Goal: Task Accomplishment & Management: Complete application form

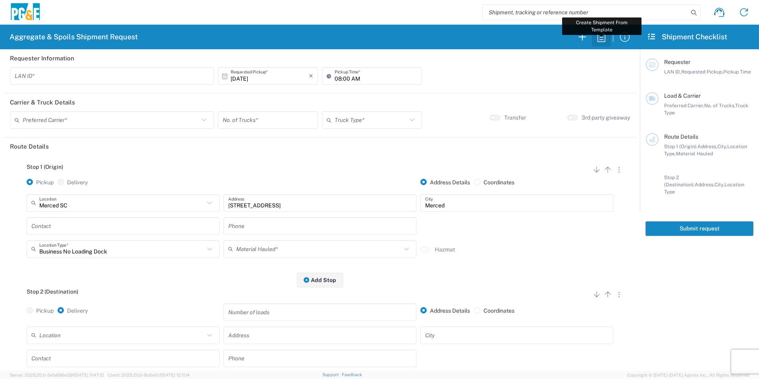
click at [603, 41] on icon "button" at bounding box center [601, 37] width 13 height 13
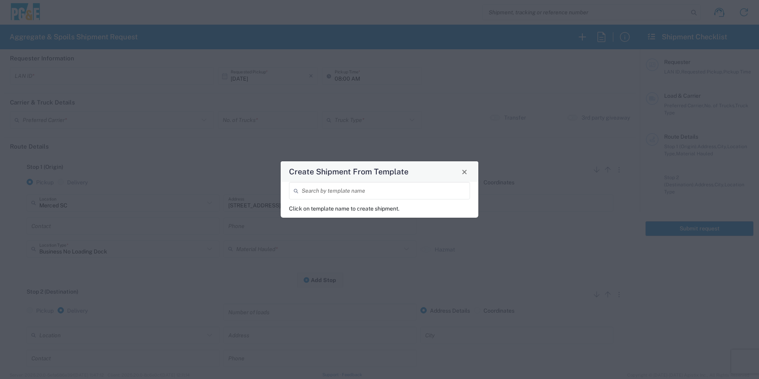
click at [370, 119] on div "Create Shipment From Template Search by template name Click on template name to…" at bounding box center [379, 189] width 759 height 379
click at [466, 172] on span "Close" at bounding box center [465, 172] width 6 height 6
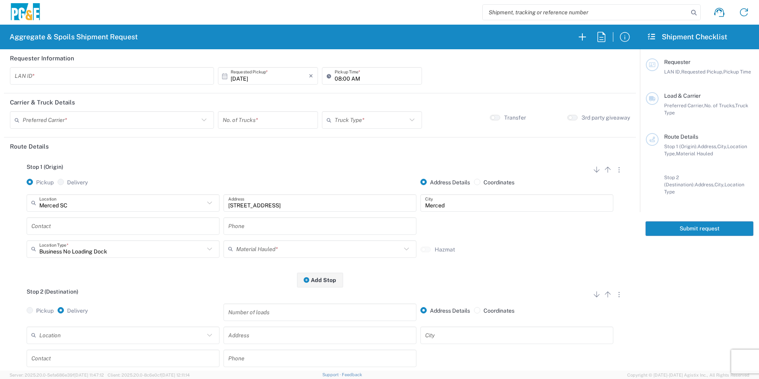
click at [95, 77] on input "text" at bounding box center [112, 76] width 195 height 14
type input "AMHG"
click at [335, 79] on input "08:00 AM" at bounding box center [376, 76] width 83 height 14
type input "07:00 AM"
click at [112, 116] on input "text" at bounding box center [111, 120] width 176 height 14
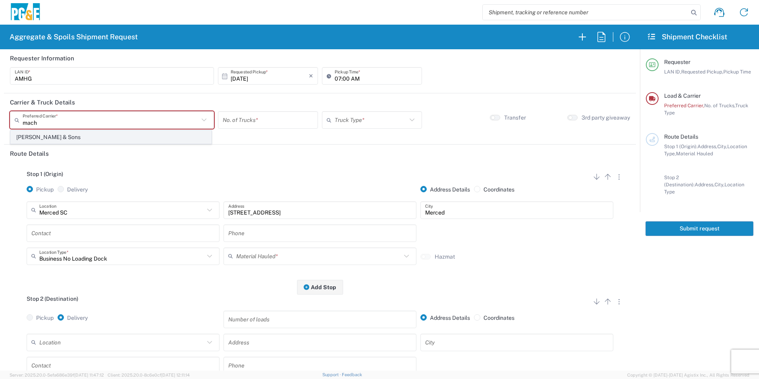
click at [90, 143] on span "[PERSON_NAME] & Sons" at bounding box center [111, 137] width 201 height 12
type input "[PERSON_NAME] & Sons"
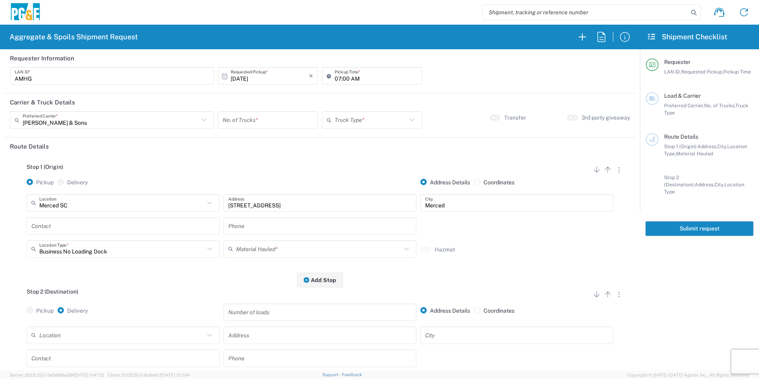
click at [254, 120] on input "number" at bounding box center [268, 120] width 91 height 14
type input "7"
click at [353, 116] on input "text" at bounding box center [371, 120] width 72 height 14
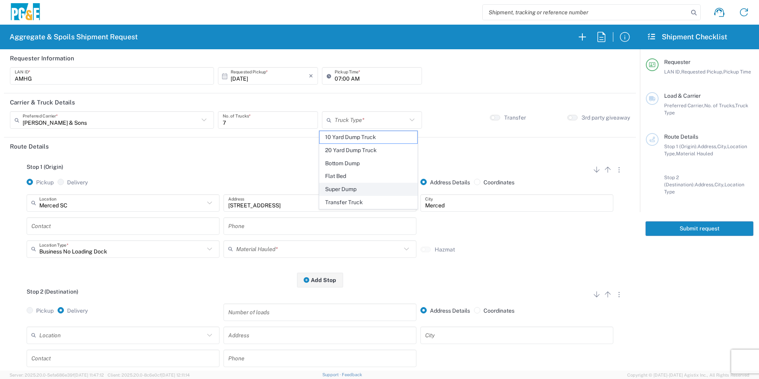
click at [344, 186] on span "Super Dump" at bounding box center [368, 189] width 97 height 12
type input "Super Dump"
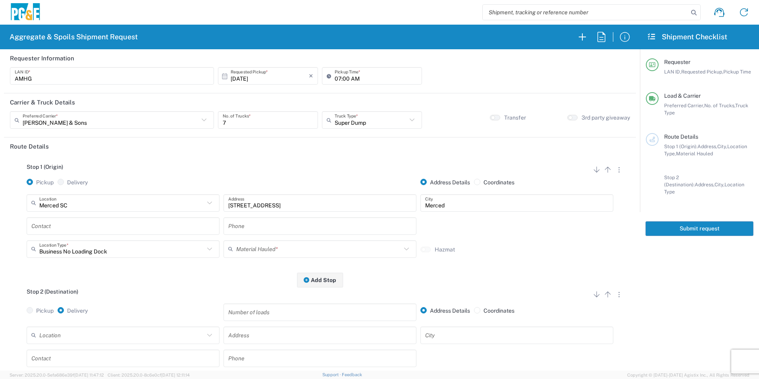
click at [81, 225] on input "text" at bounding box center [123, 226] width 184 height 14
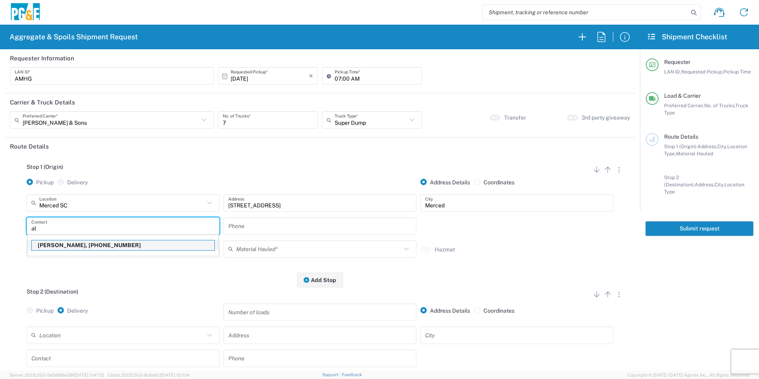
click at [83, 246] on p "[PERSON_NAME], [PHONE_NUMBER]" at bounding box center [123, 245] width 183 height 10
type input "[PERSON_NAME]"
type input "[PHONE_NUMBER]"
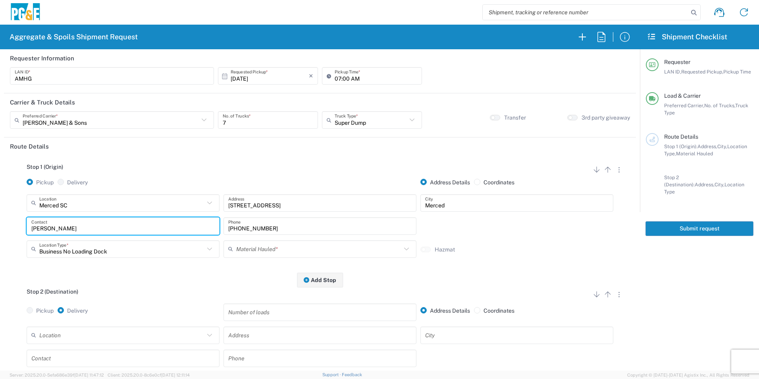
click at [265, 250] on input "text" at bounding box center [318, 249] width 165 height 14
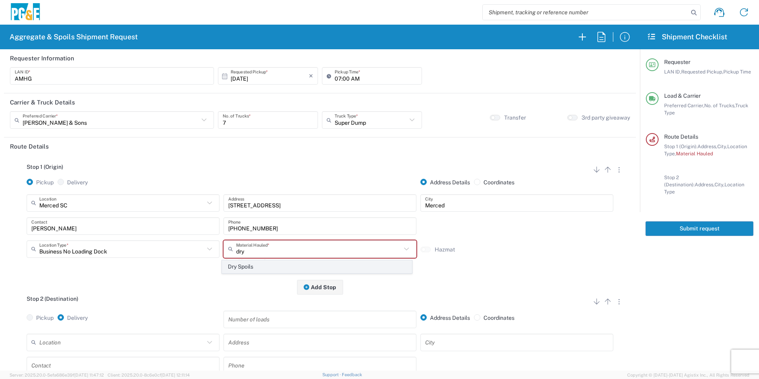
click at [255, 264] on span "Dry Spoils" at bounding box center [316, 267] width 189 height 12
type input "Dry Spoils"
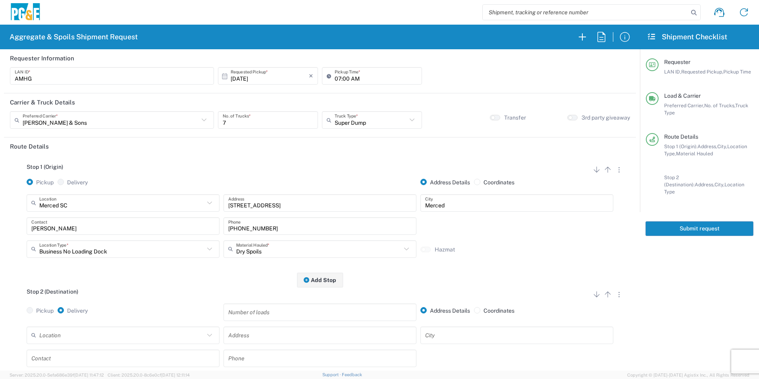
click at [121, 330] on input "text" at bounding box center [121, 335] width 165 height 14
click at [76, 319] on span "Forward Landfill Class II" at bounding box center [122, 320] width 189 height 12
type input "Forward Landfill Class II"
type input "[STREET_ADDRESS][PERSON_NAME]"
type input "Manteca"
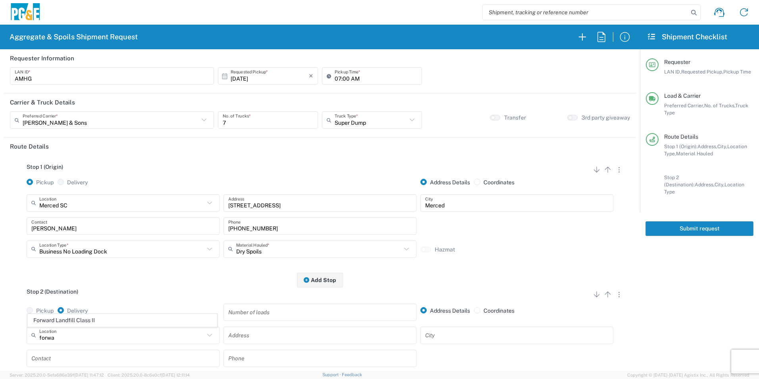
type input "Landfill"
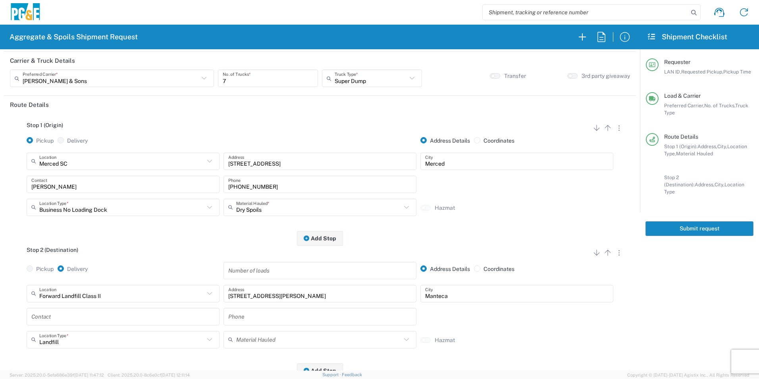
scroll to position [79, 0]
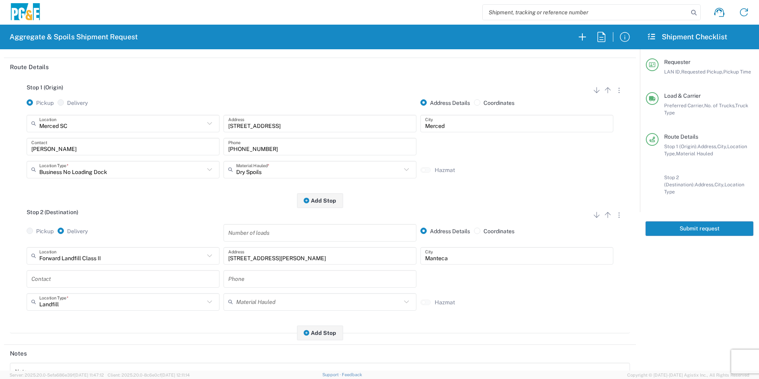
click at [53, 284] on input "text" at bounding box center [123, 279] width 184 height 14
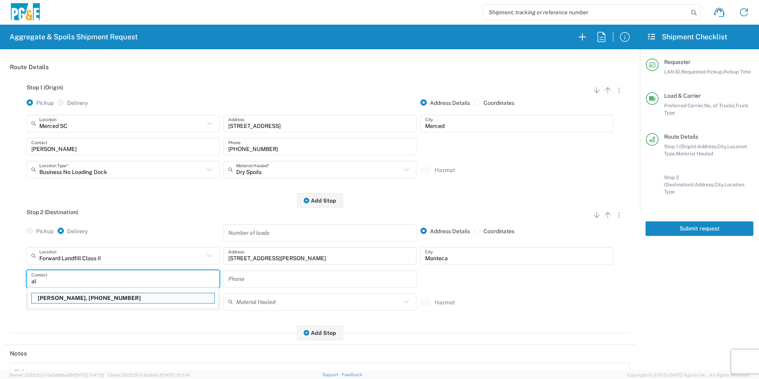
click at [73, 300] on p "[PERSON_NAME], [PHONE_NUMBER]" at bounding box center [123, 298] width 183 height 10
type input "[PERSON_NAME]"
type input "[PHONE_NUMBER]"
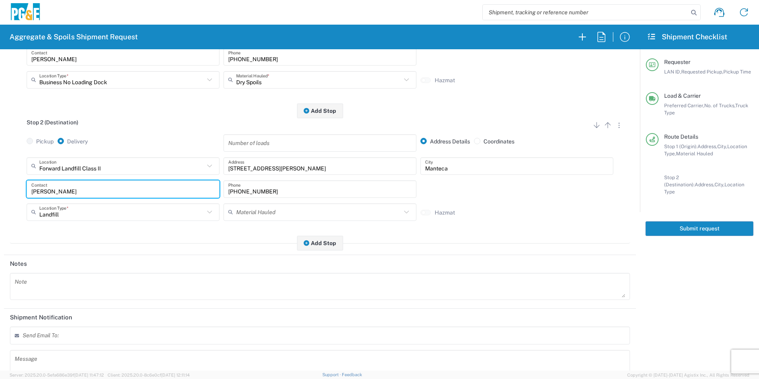
scroll to position [0, 0]
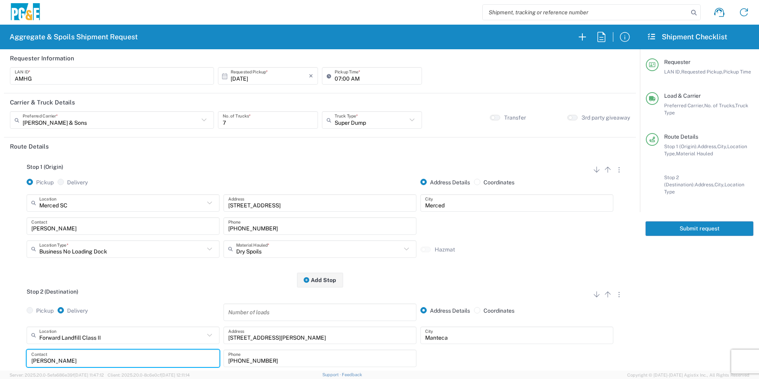
click at [680, 221] on button "Submit request" at bounding box center [700, 228] width 108 height 15
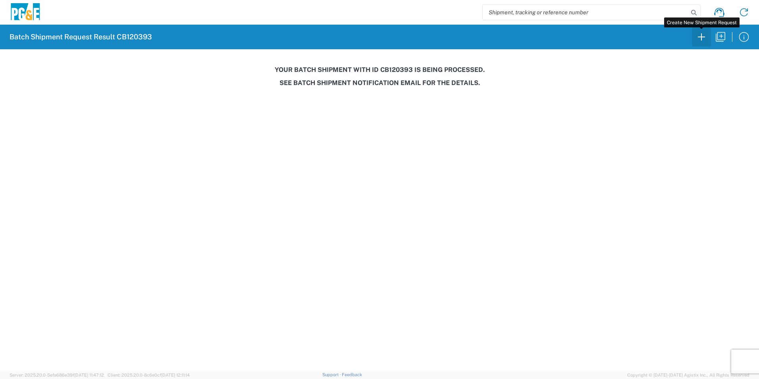
click at [705, 35] on icon "button" at bounding box center [702, 37] width 13 height 13
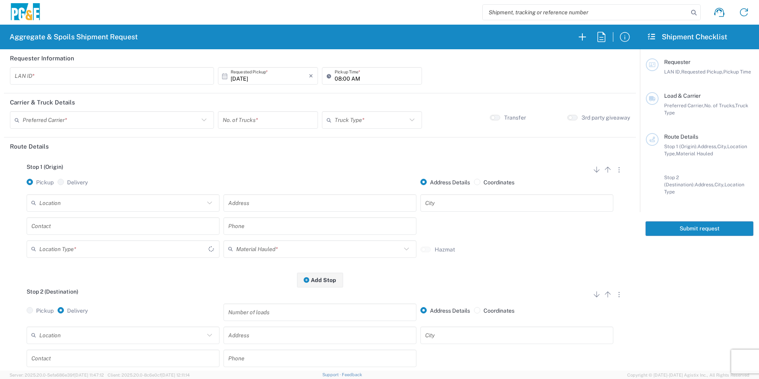
click at [112, 79] on input "text" at bounding box center [112, 76] width 195 height 14
type input "HJA3"
click at [336, 78] on input "08:00 AM" at bounding box center [376, 76] width 83 height 14
click at [342, 73] on input "06:00 AM" at bounding box center [376, 76] width 83 height 14
type input "06:30 AM"
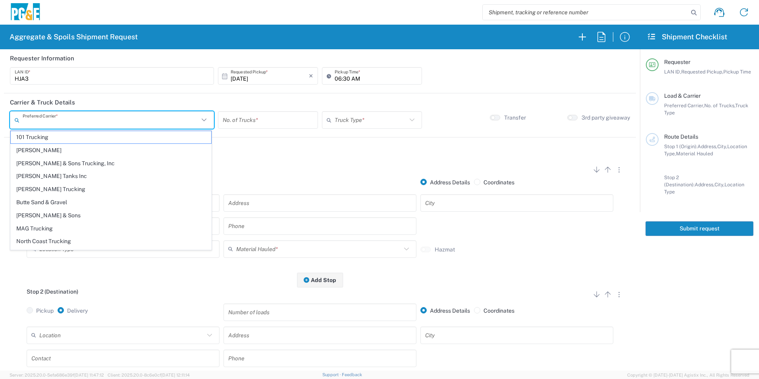
click at [68, 114] on input "text" at bounding box center [111, 120] width 176 height 14
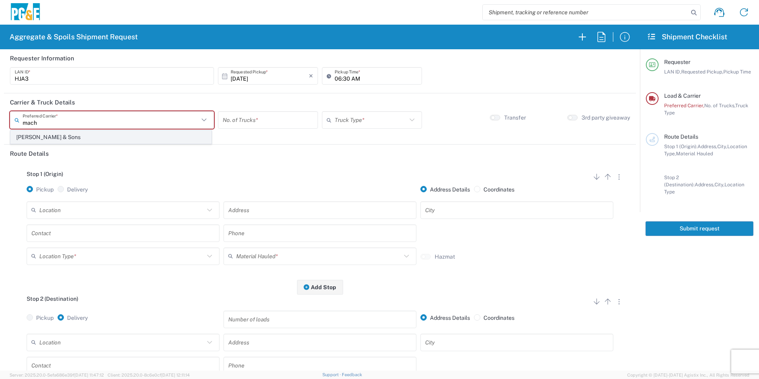
click at [64, 137] on span "[PERSON_NAME] & Sons" at bounding box center [111, 137] width 201 height 12
type input "[PERSON_NAME] & Sons"
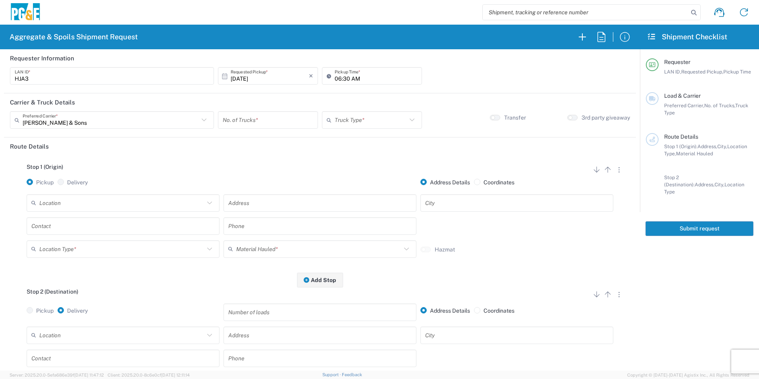
click at [255, 117] on input "number" at bounding box center [268, 120] width 91 height 14
type input "4"
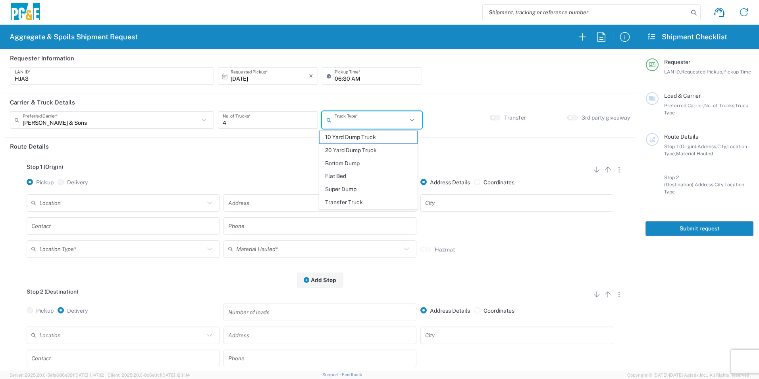
click at [345, 114] on input "text" at bounding box center [371, 120] width 72 height 14
click at [344, 187] on span "Super Dump" at bounding box center [368, 189] width 97 height 12
type input "Super Dump"
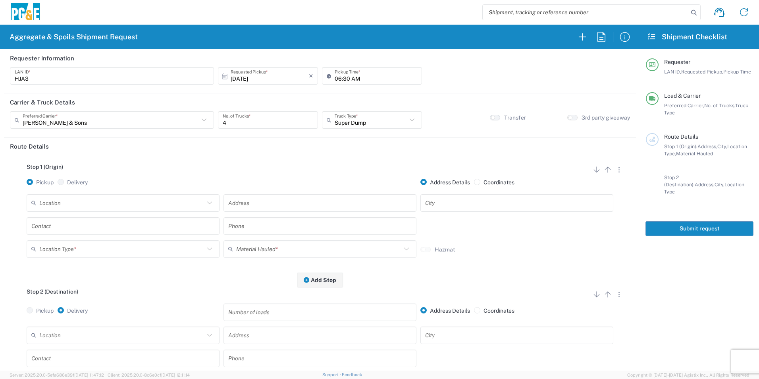
click at [492, 117] on button "button" at bounding box center [495, 118] width 10 height 6
click at [139, 205] on input "text" at bounding box center [121, 203] width 165 height 14
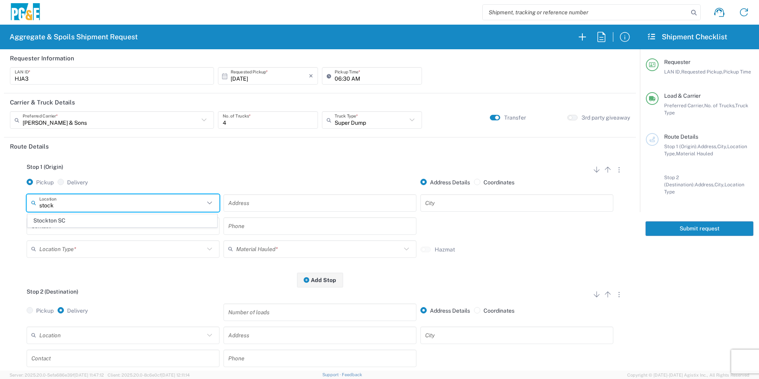
drag, startPoint x: 97, startPoint y: 219, endPoint x: 70, endPoint y: 224, distance: 27.5
click at [95, 219] on span "Stockton SC" at bounding box center [122, 220] width 189 height 12
type input "Stockton SC"
type input "[STREET_ADDRESS]"
type input "Stockton"
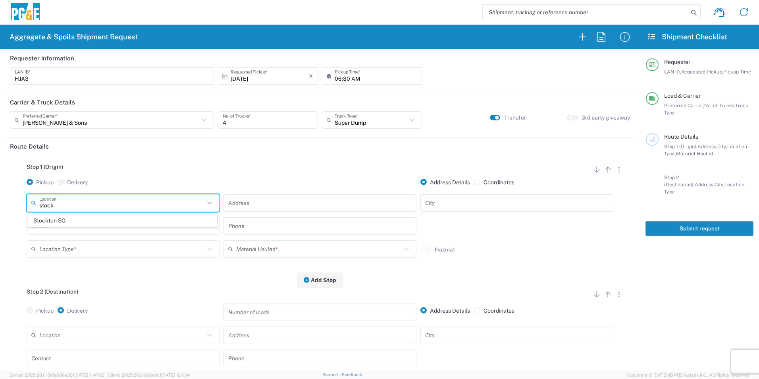
type input "Business No Loading Dock"
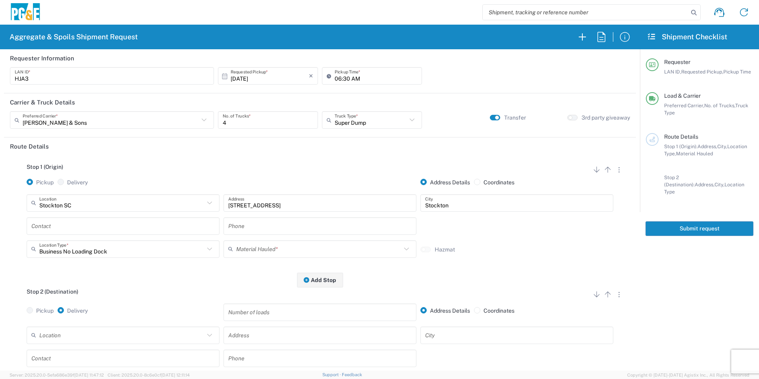
click at [67, 225] on input "text" at bounding box center [123, 226] width 184 height 14
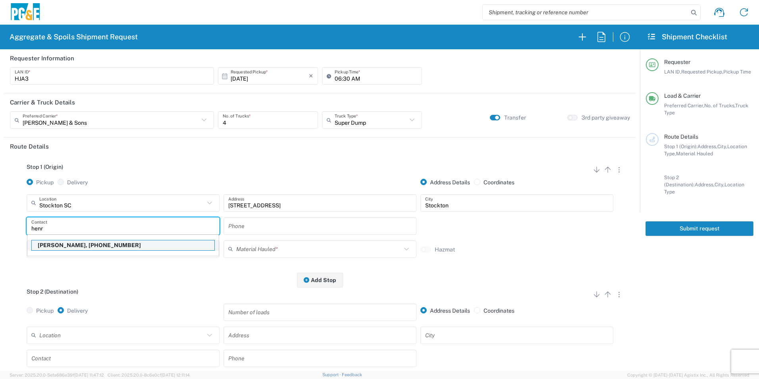
click at [72, 242] on p "[PERSON_NAME], [PHONE_NUMBER]" at bounding box center [123, 245] width 183 height 10
type input "[PERSON_NAME]"
type input "[PHONE_NUMBER]"
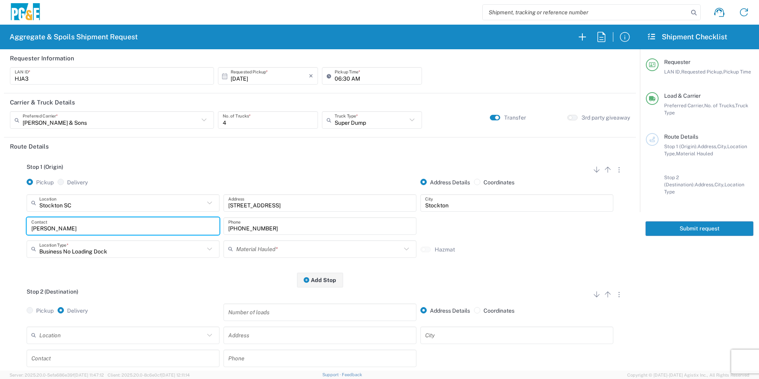
click at [287, 248] on input "text" at bounding box center [318, 249] width 165 height 14
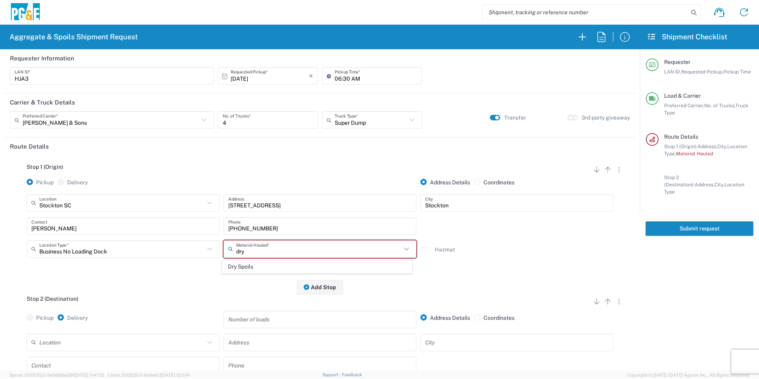
drag, startPoint x: 271, startPoint y: 270, endPoint x: 187, endPoint y: 301, distance: 88.8
click at [270, 270] on span "Dry Spoils" at bounding box center [316, 267] width 189 height 12
type input "Dry Spoils"
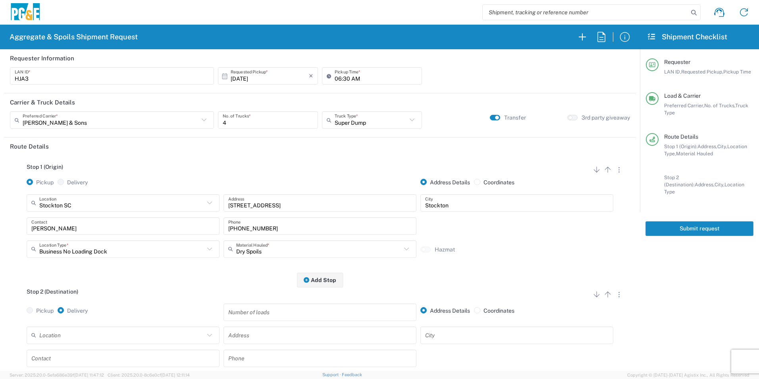
click at [94, 335] on input "text" at bounding box center [121, 335] width 165 height 14
drag, startPoint x: 156, startPoint y: 319, endPoint x: 157, endPoint y: 315, distance: 4.0
click at [156, 319] on span "Acampo" at bounding box center [122, 320] width 189 height 12
type input "Acampo"
type input "[STREET_ADDRESS]"
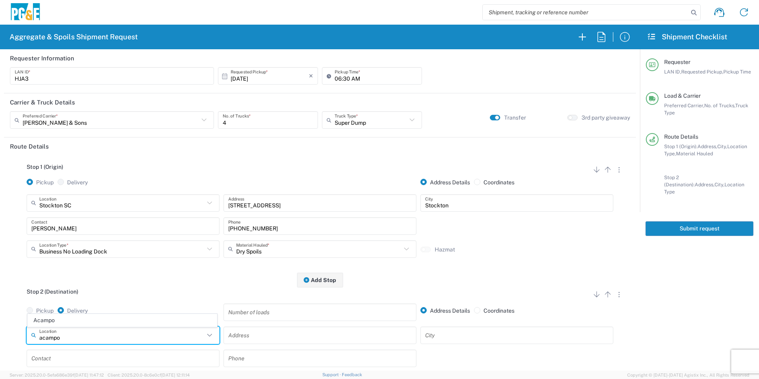
type input "Acampo"
type input "Business No Loading Dock"
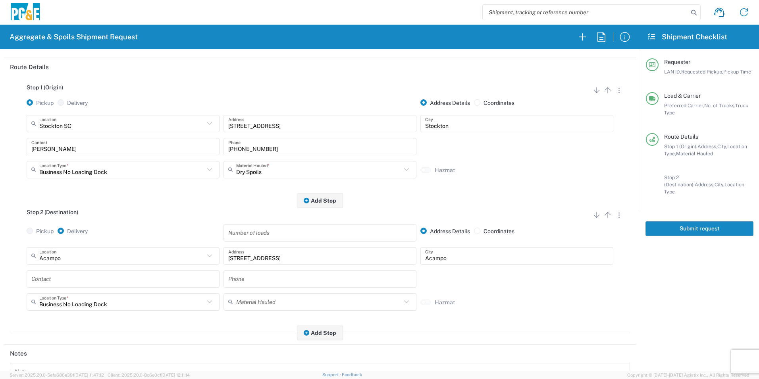
click at [72, 280] on input "text" at bounding box center [123, 279] width 184 height 14
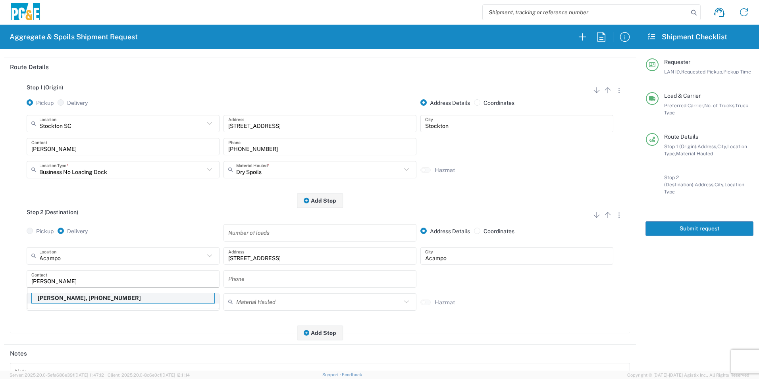
click at [66, 298] on p "[PERSON_NAME], [PHONE_NUMBER]" at bounding box center [123, 298] width 183 height 10
type input "[PERSON_NAME]"
type input "[PHONE_NUMBER]"
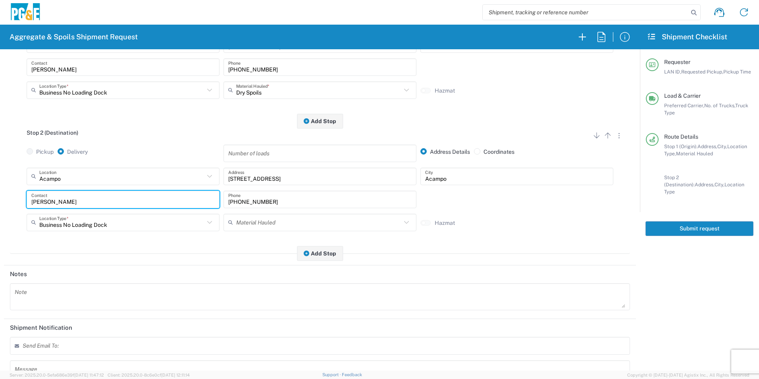
scroll to position [0, 0]
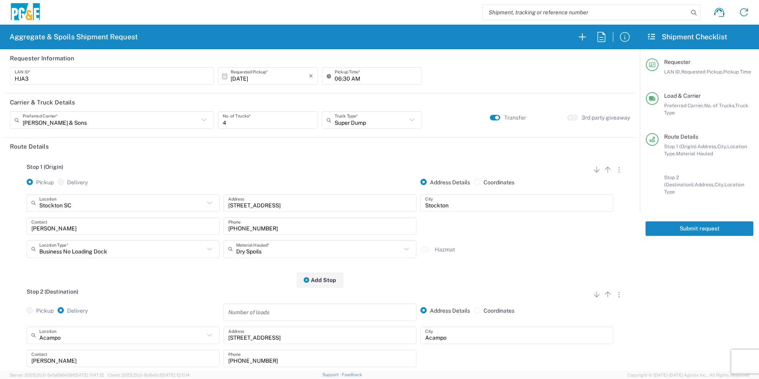
drag, startPoint x: 715, startPoint y: 218, endPoint x: 723, endPoint y: 213, distance: 9.3
click at [715, 221] on button "Submit request" at bounding box center [700, 228] width 108 height 15
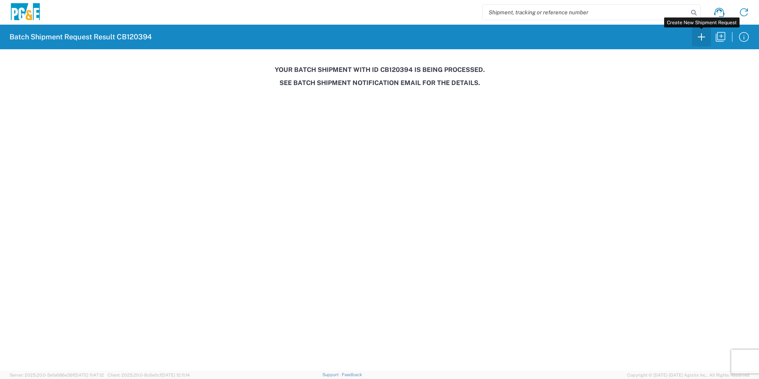
click at [703, 40] on icon "button" at bounding box center [702, 37] width 13 height 13
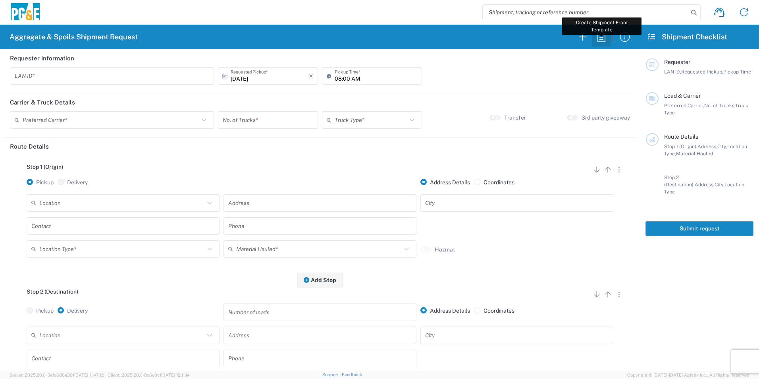
click at [599, 39] on icon "button" at bounding box center [601, 37] width 13 height 13
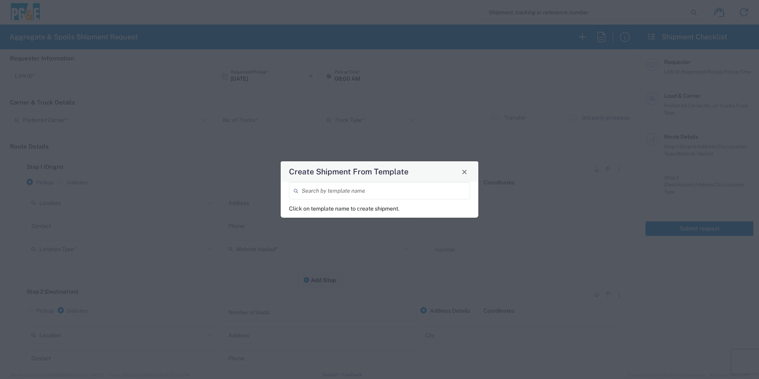
click at [344, 191] on input "search" at bounding box center [384, 191] width 164 height 14
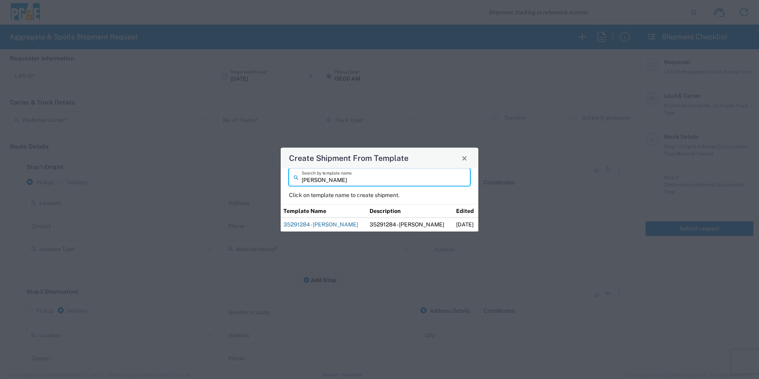
type input "[PERSON_NAME]"
click at [342, 224] on link "35291284 - [PERSON_NAME]" at bounding box center [321, 224] width 75 height 6
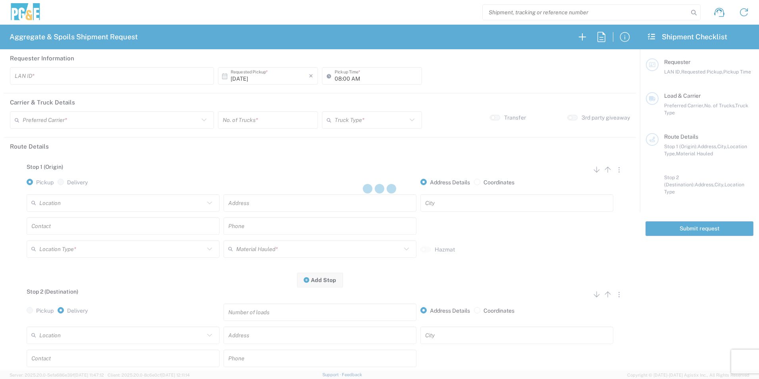
type input "M2BN"
type input "09:00 AM"
type input "North Coast Trucking"
type input "Super Dump"
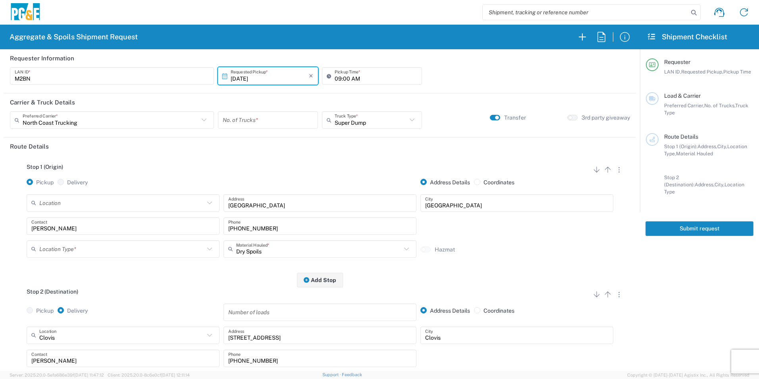
click at [273, 122] on input "number" at bounding box center [268, 120] width 91 height 14
type input "2"
click at [89, 242] on div "Location Type *" at bounding box center [123, 248] width 193 height 17
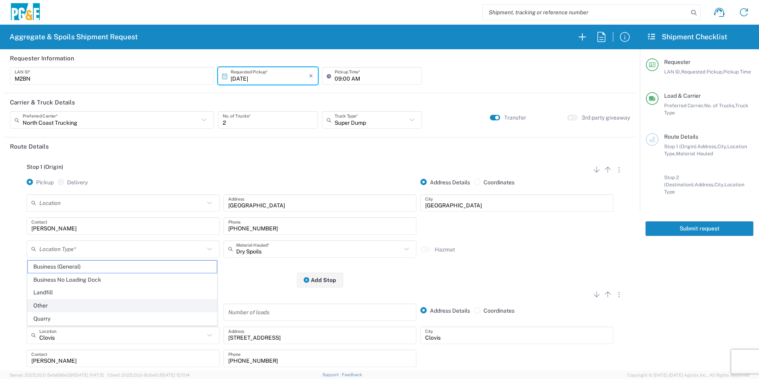
click at [47, 306] on span "Other" at bounding box center [122, 306] width 189 height 12
type input "Other"
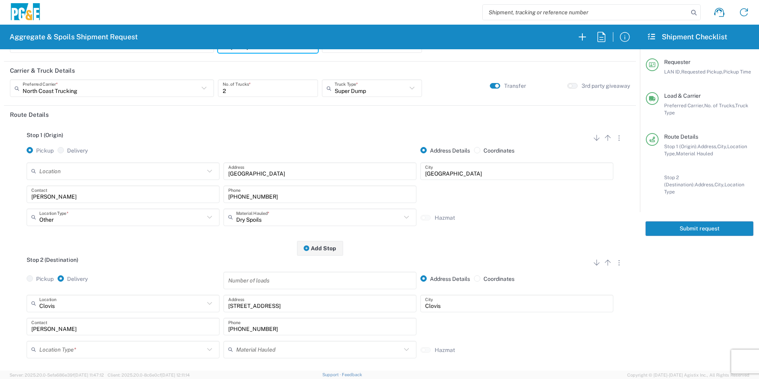
scroll to position [119, 0]
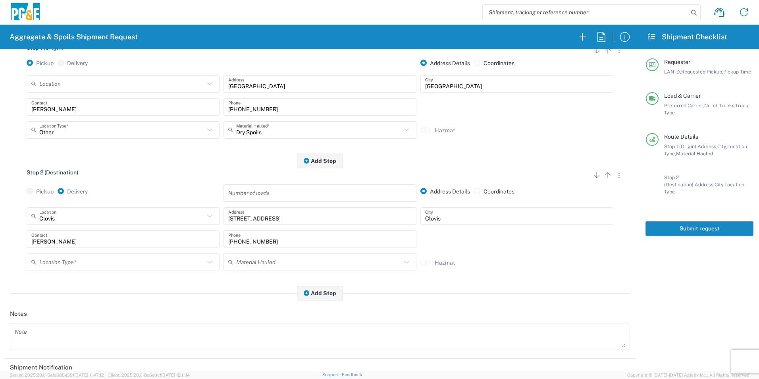
click at [63, 265] on input "text" at bounding box center [121, 262] width 165 height 14
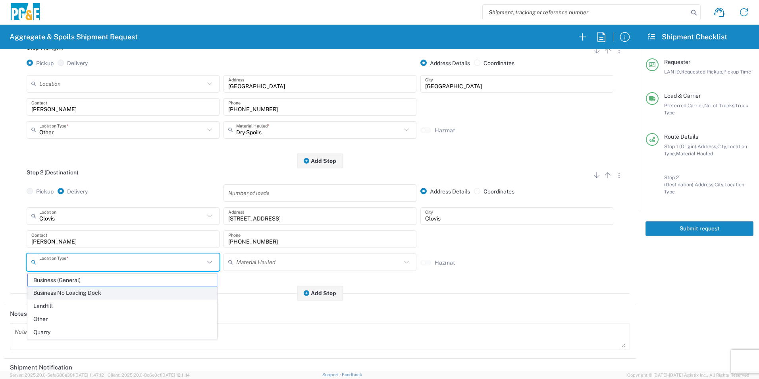
click at [65, 294] on span "Business No Loading Dock" at bounding box center [122, 293] width 189 height 12
type input "Business No Loading Dock"
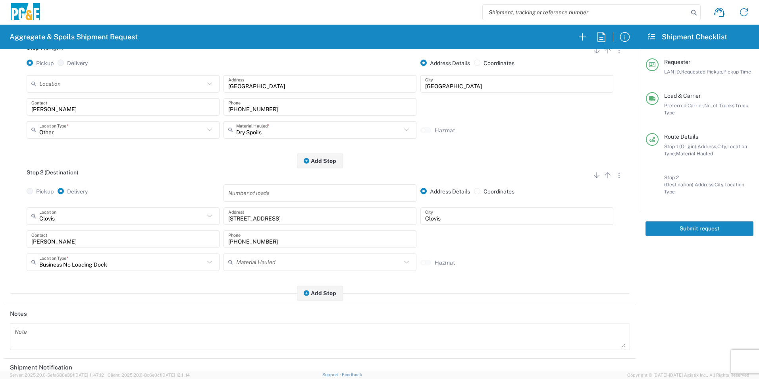
scroll to position [230, 0]
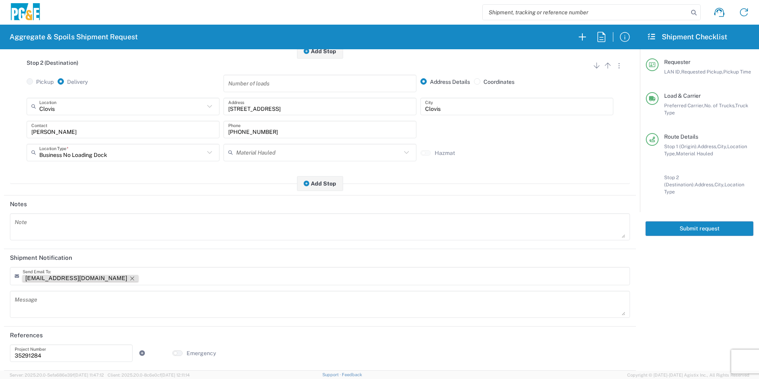
click at [129, 278] on icon "Remove tag" at bounding box center [132, 278] width 6 height 6
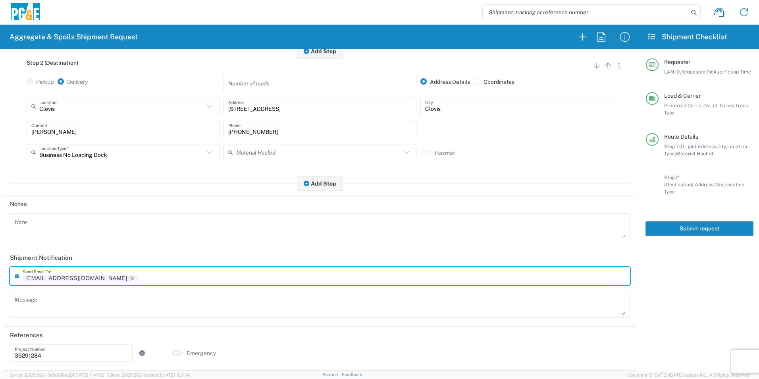
scroll to position [229, 0]
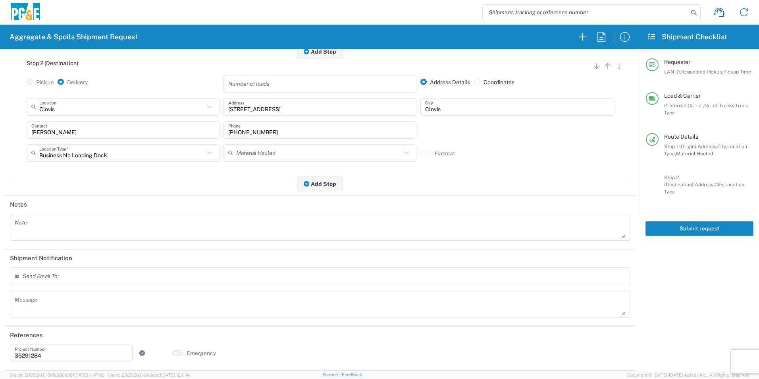
click at [677, 224] on button "Submit request" at bounding box center [700, 228] width 108 height 15
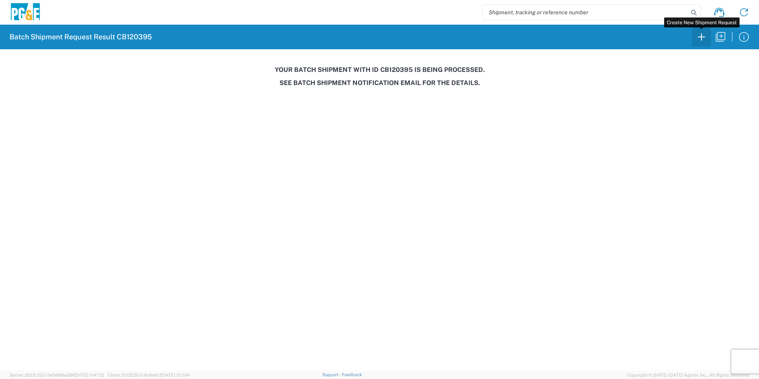
click at [702, 36] on icon "button" at bounding box center [702, 37] width 13 height 13
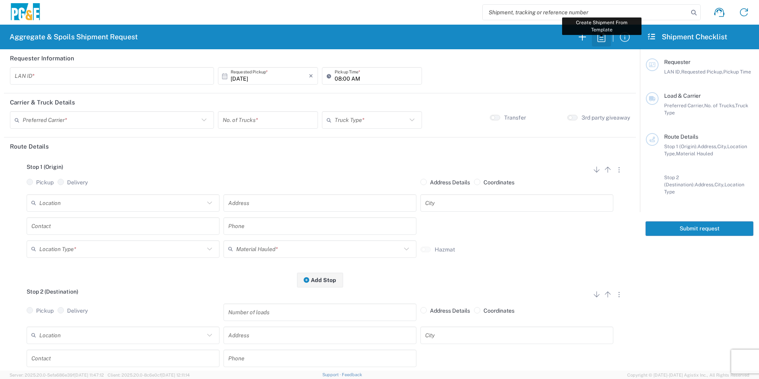
click at [603, 35] on icon "button" at bounding box center [601, 37] width 13 height 13
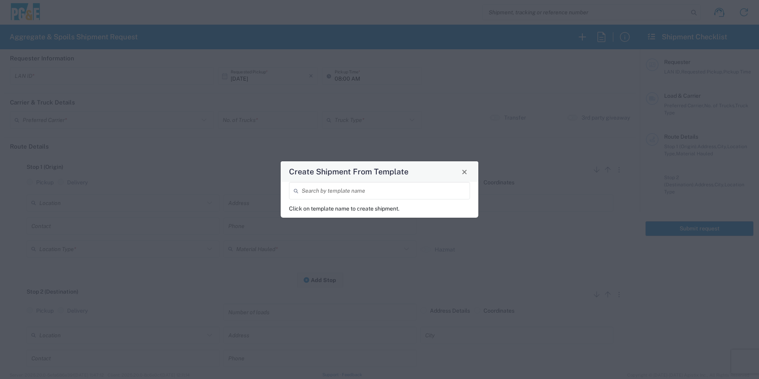
click at [309, 192] on input "search" at bounding box center [384, 191] width 164 height 14
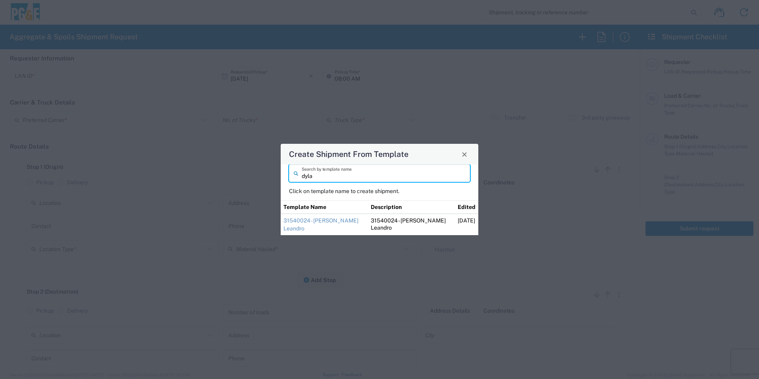
type input "dyla"
click at [336, 222] on link "31540024 - [PERSON_NAME] Leandro" at bounding box center [321, 224] width 75 height 14
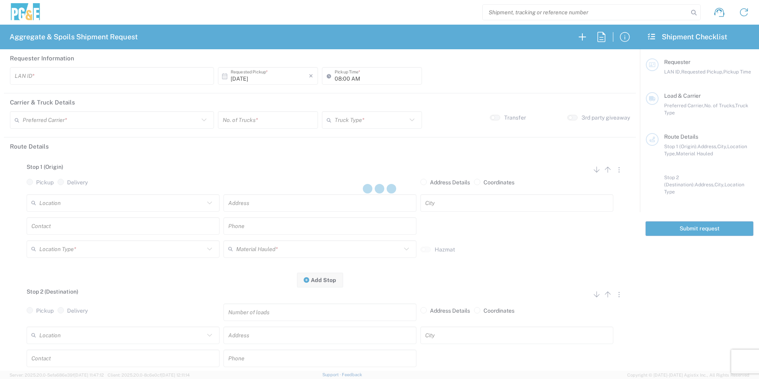
type input "VNL5"
type input "09:00 AM"
type input "MAG Trucking"
type input "Super Dump"
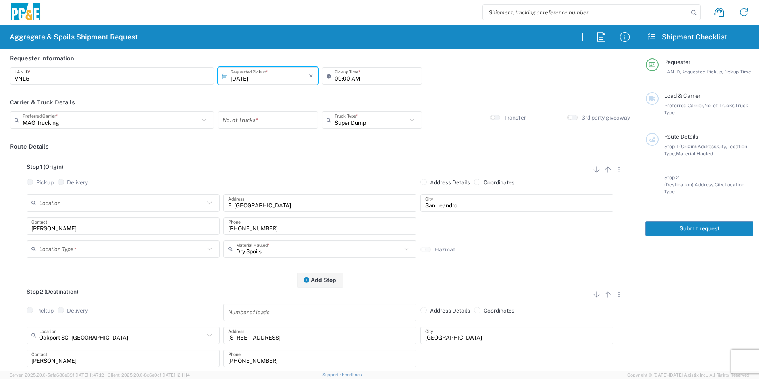
click at [338, 77] on input "09:00 AM" at bounding box center [376, 76] width 83 height 14
type input "08:00 AM"
click at [259, 111] on div "No. of Trucks *" at bounding box center [268, 119] width 100 height 17
type input "2"
click at [92, 250] on input "text" at bounding box center [121, 249] width 165 height 14
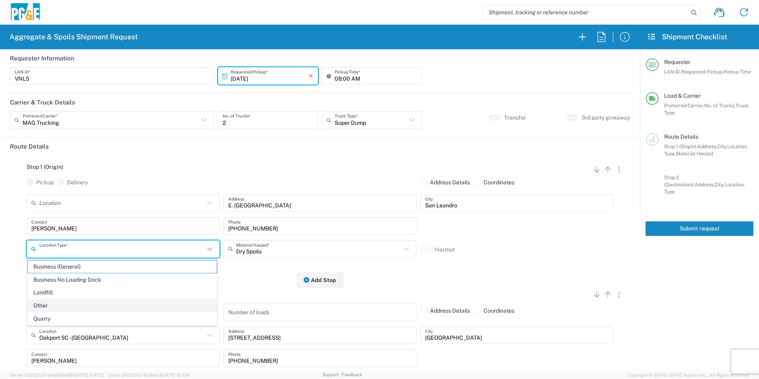
click at [57, 307] on span "Other" at bounding box center [122, 306] width 189 height 12
type input "Other"
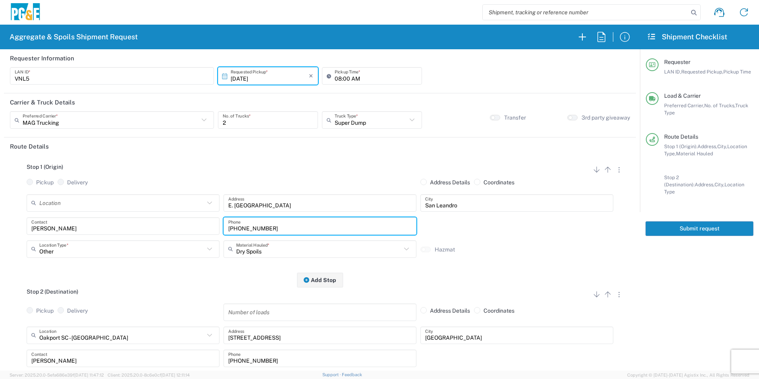
drag, startPoint x: 280, startPoint y: 229, endPoint x: 201, endPoint y: 226, distance: 78.3
click at [201, 226] on div "[PERSON_NAME] Contact [PHONE_NUMBER] Phone" at bounding box center [320, 228] width 591 height 23
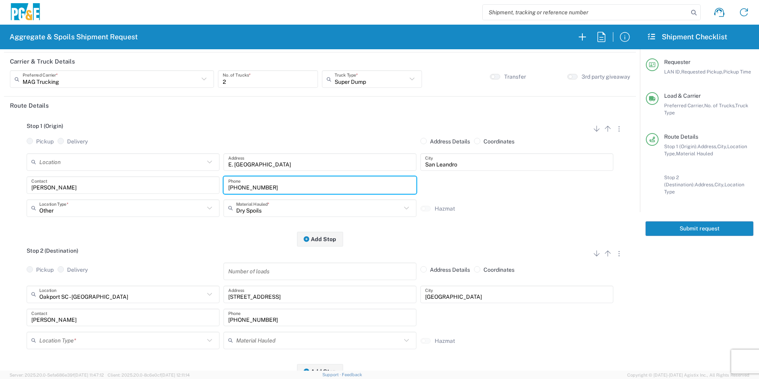
scroll to position [79, 0]
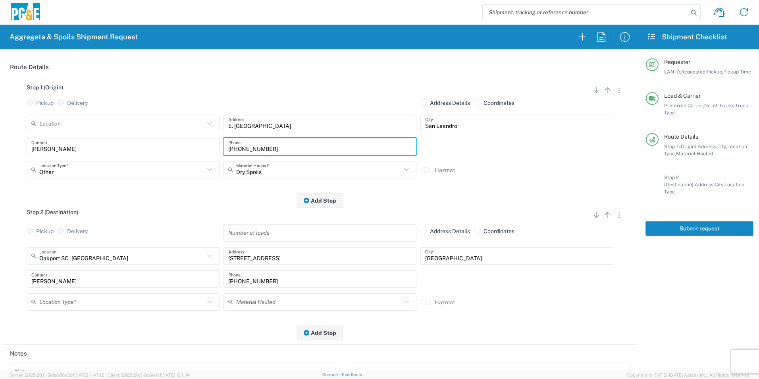
click at [78, 301] on input "text" at bounding box center [121, 302] width 165 height 14
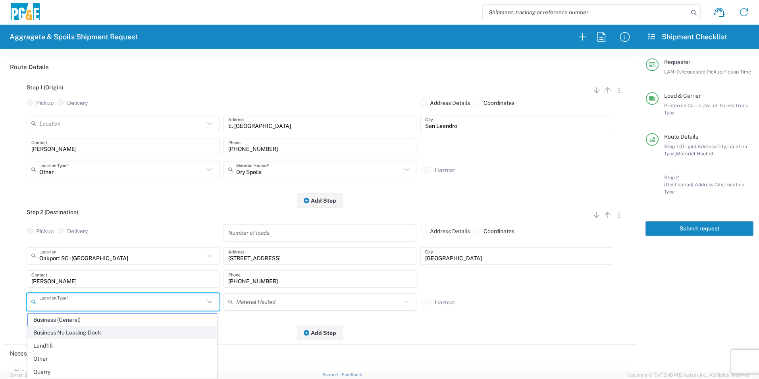
click at [72, 332] on span "Business No Loading Dock" at bounding box center [122, 333] width 189 height 12
type input "Business No Loading Dock"
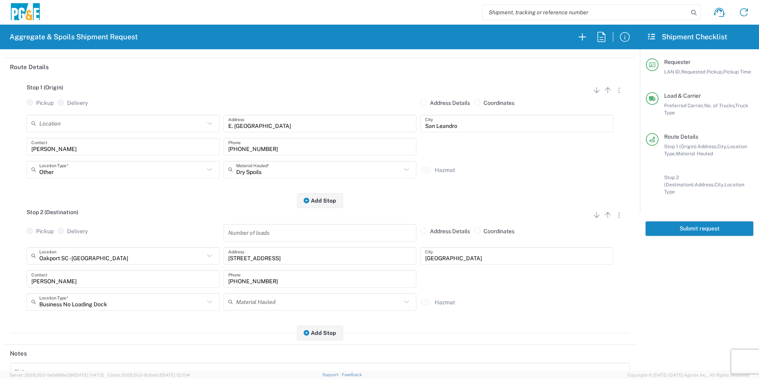
scroll to position [230, 0]
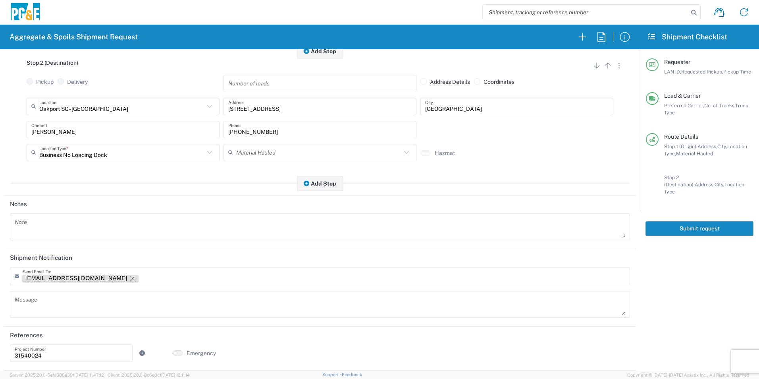
click at [129, 279] on icon "Remove tag" at bounding box center [132, 278] width 6 height 6
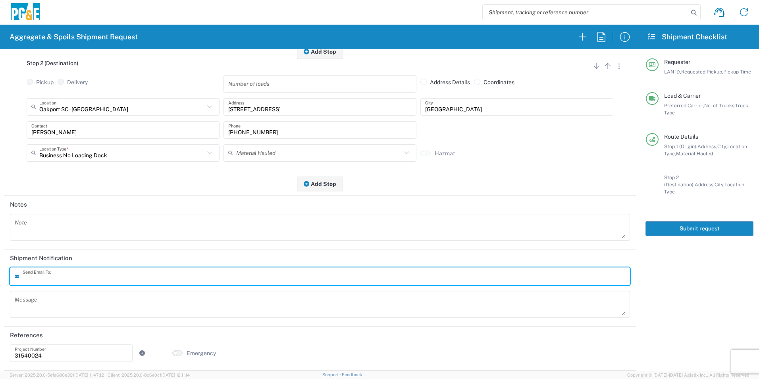
scroll to position [0, 0]
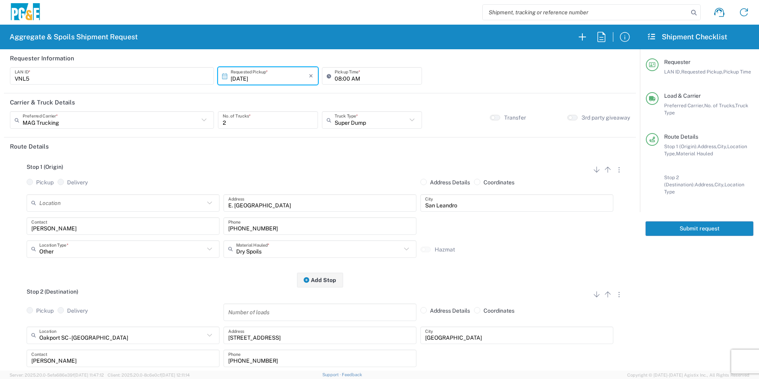
drag, startPoint x: 693, startPoint y: 222, endPoint x: 701, endPoint y: 231, distance: 12.1
click at [693, 222] on button "Submit request" at bounding box center [700, 228] width 108 height 15
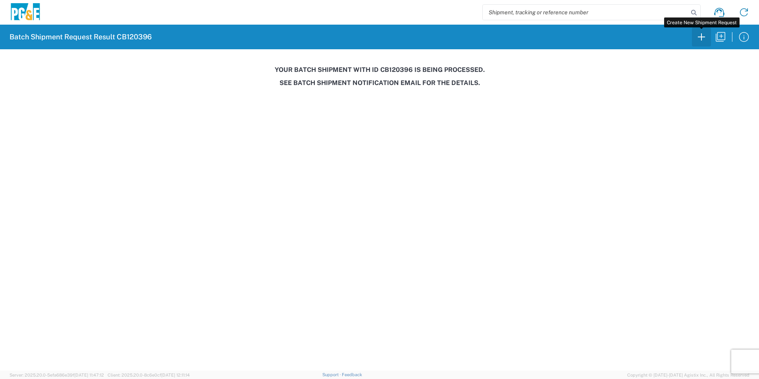
click at [699, 39] on icon "button" at bounding box center [702, 37] width 13 height 13
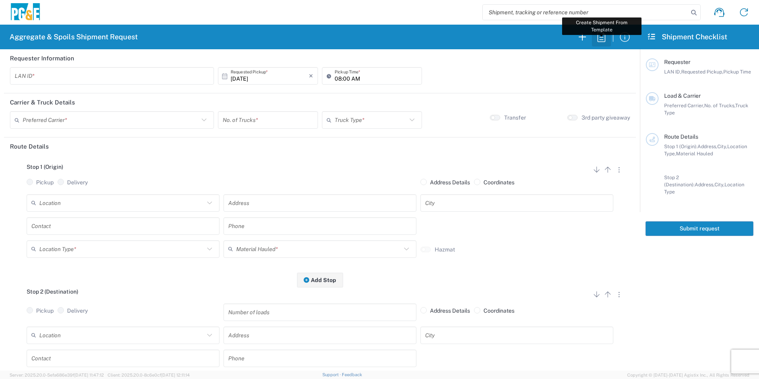
click at [601, 39] on icon "button" at bounding box center [601, 37] width 13 height 13
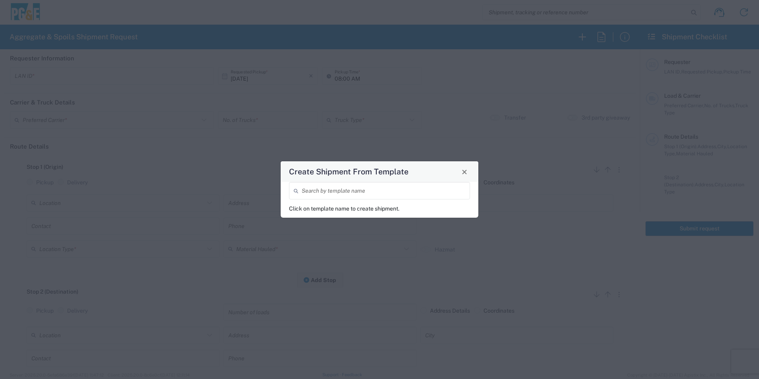
click at [331, 189] on input "search" at bounding box center [384, 191] width 164 height 14
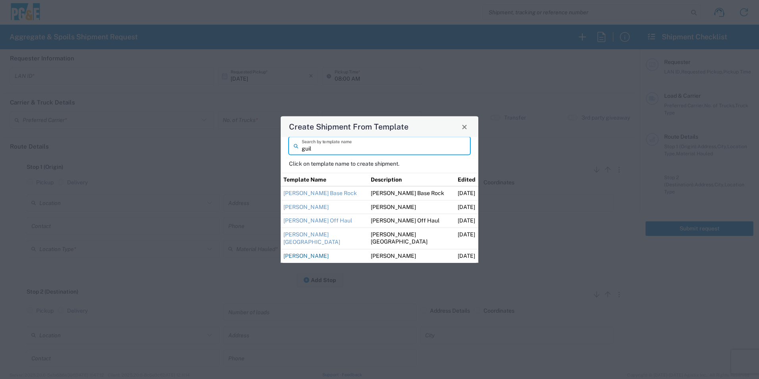
type input "guil"
click at [294, 253] on link "[PERSON_NAME]" at bounding box center [306, 256] width 45 height 6
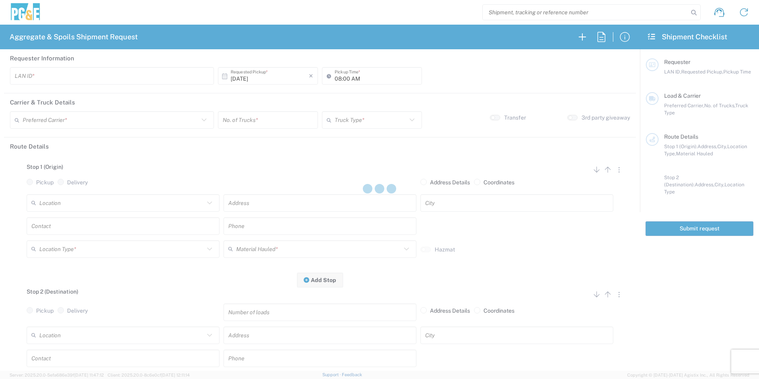
type input "M2DS"
type input "06:00 AM"
type input "[PERSON_NAME] Trucking"
type input "Super Dump"
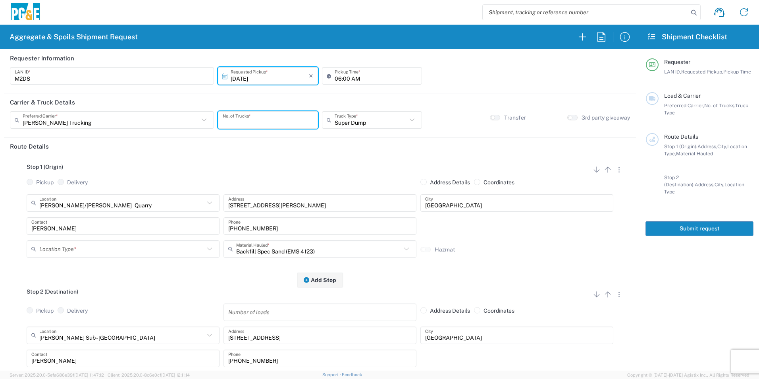
click at [257, 123] on input "number" at bounding box center [268, 120] width 91 height 14
type input "1"
click at [98, 247] on input "text" at bounding box center [121, 249] width 165 height 14
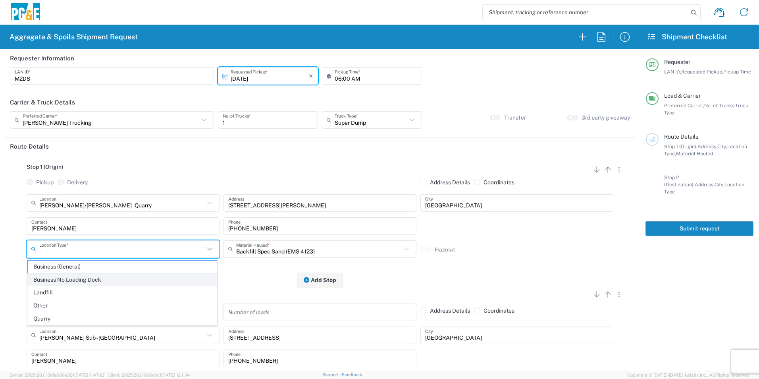
click at [84, 277] on span "Business No Loading Dock" at bounding box center [122, 280] width 189 height 12
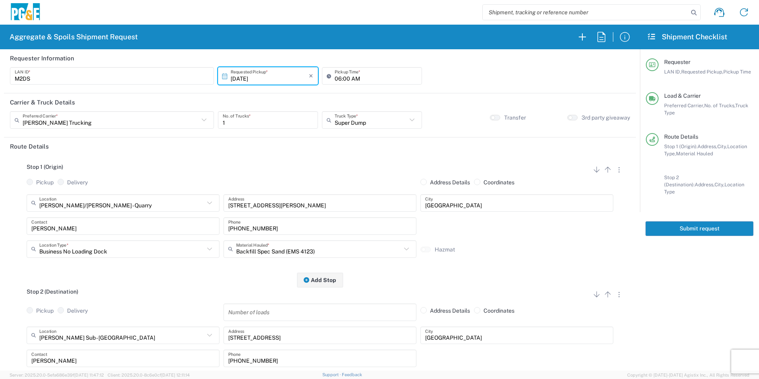
click at [108, 253] on input "Business No Loading Dock" at bounding box center [121, 249] width 165 height 14
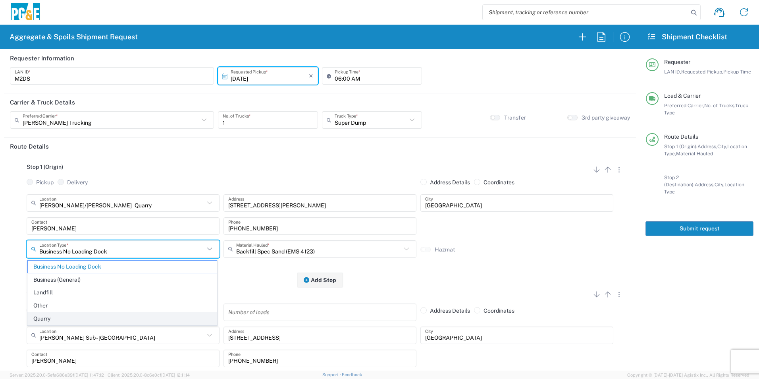
click at [56, 316] on span "Quarry" at bounding box center [122, 319] width 189 height 12
type input "Quarry"
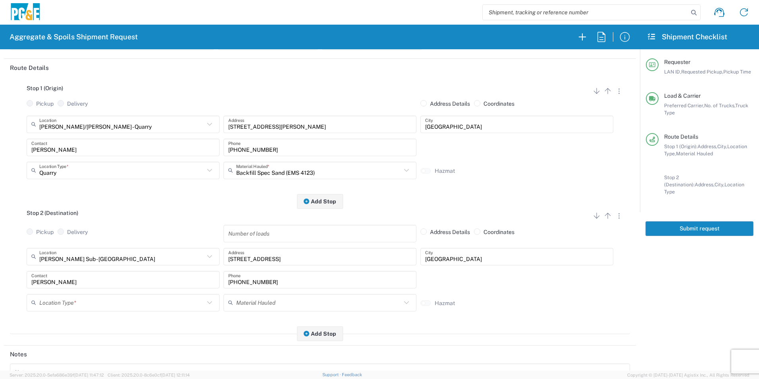
scroll to position [79, 0]
click at [67, 299] on input "text" at bounding box center [121, 302] width 165 height 14
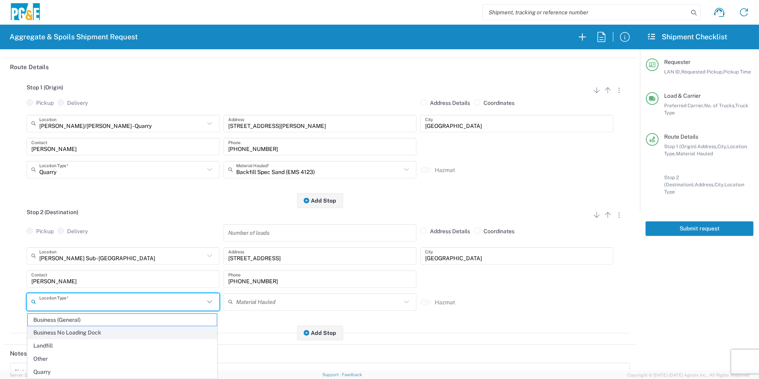
click at [75, 330] on span "Business No Loading Dock" at bounding box center [122, 333] width 189 height 12
type input "Business No Loading Dock"
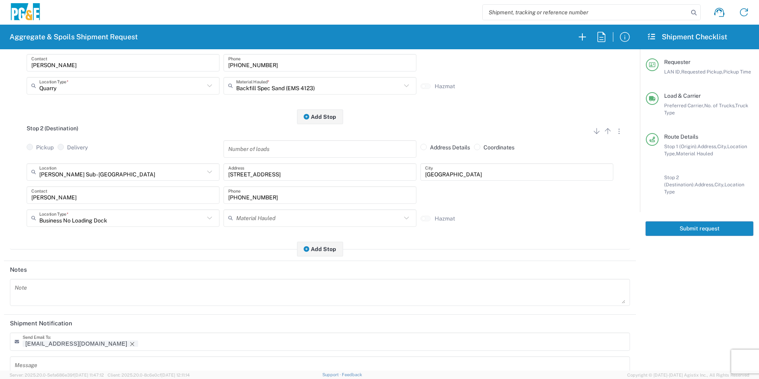
scroll to position [199, 0]
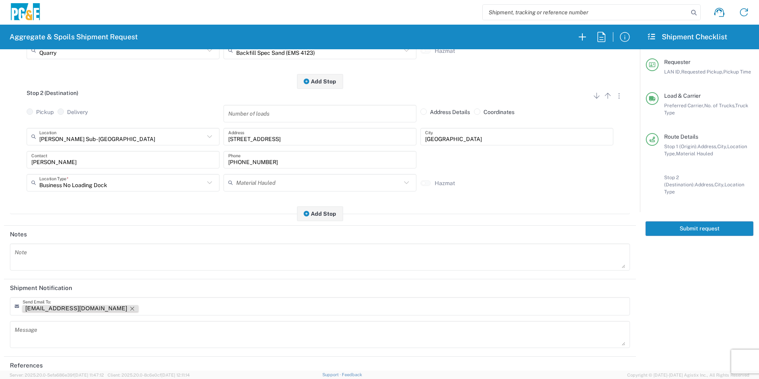
click at [129, 309] on icon "Remove tag" at bounding box center [132, 308] width 6 height 6
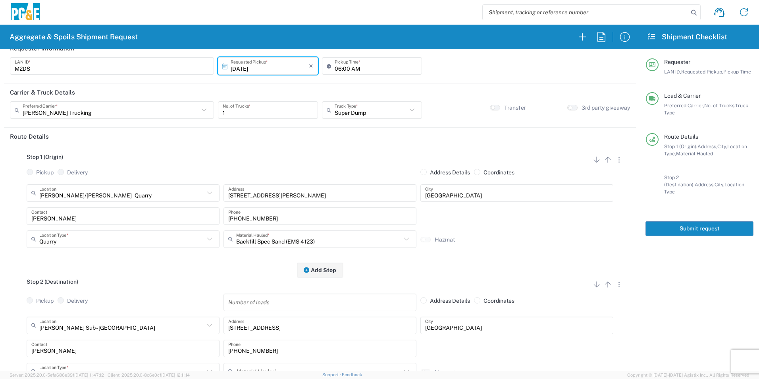
scroll to position [0, 0]
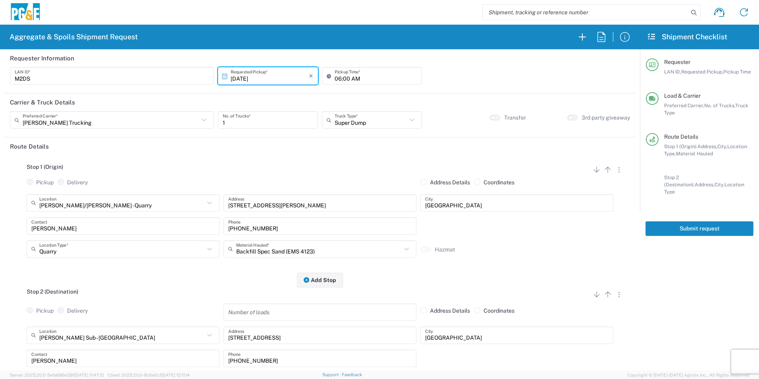
click at [684, 221] on button "Submit request" at bounding box center [700, 228] width 108 height 15
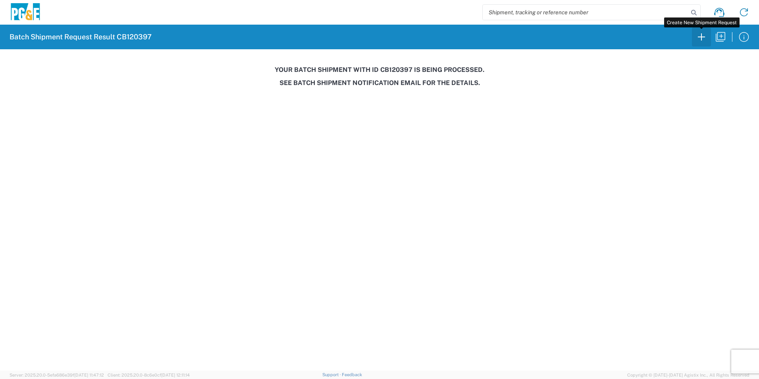
click at [704, 39] on icon "button" at bounding box center [702, 37] width 13 height 13
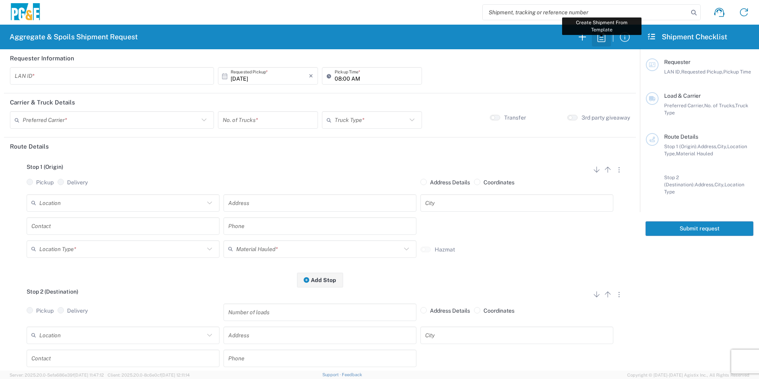
click at [602, 35] on icon "button" at bounding box center [601, 37] width 13 height 13
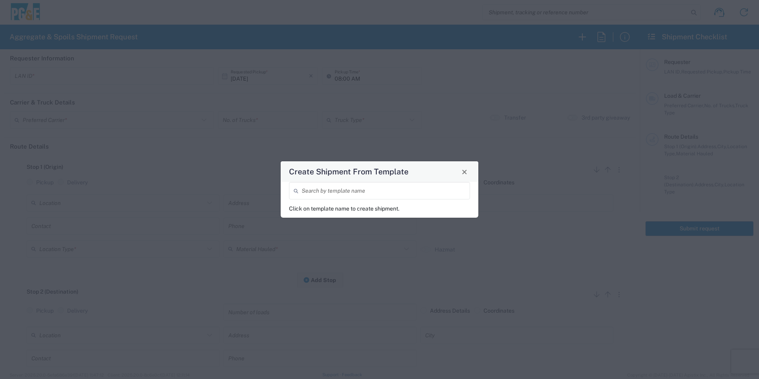
click at [338, 193] on input "search" at bounding box center [384, 191] width 164 height 14
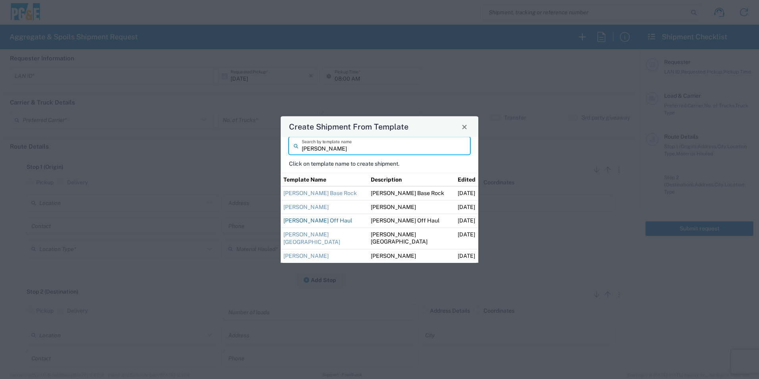
type input "[PERSON_NAME]"
click at [311, 220] on link "[PERSON_NAME] Off Haul" at bounding box center [318, 220] width 69 height 6
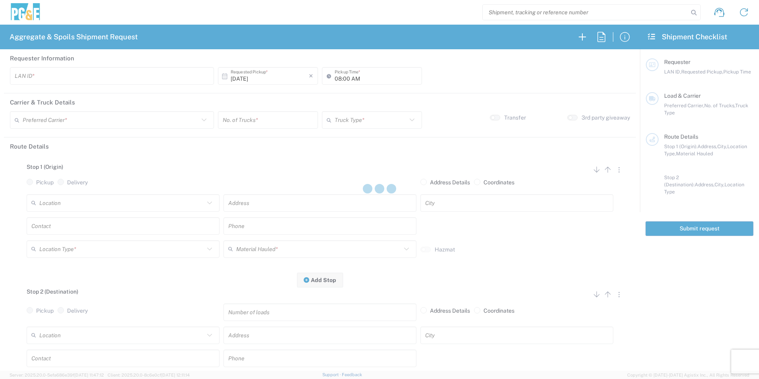
type input "M2DS"
type input "12:00 AM"
type input "[PERSON_NAME] Trucking"
type input "Super Dump"
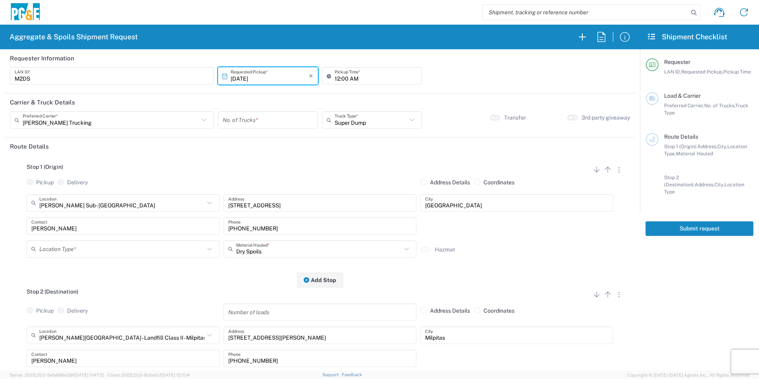
click at [261, 120] on input "number" at bounding box center [268, 120] width 91 height 14
type input "5"
click at [336, 73] on input "12:00 AM" at bounding box center [376, 76] width 83 height 14
click at [344, 75] on input "06:00 AM" at bounding box center [376, 76] width 83 height 14
click at [345, 76] on input "06:185 AM" at bounding box center [376, 76] width 83 height 14
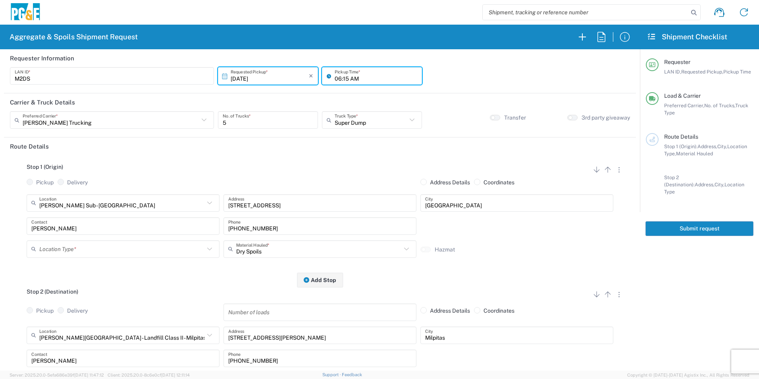
type input "06:15 AM"
click at [74, 247] on input "text" at bounding box center [121, 249] width 165 height 14
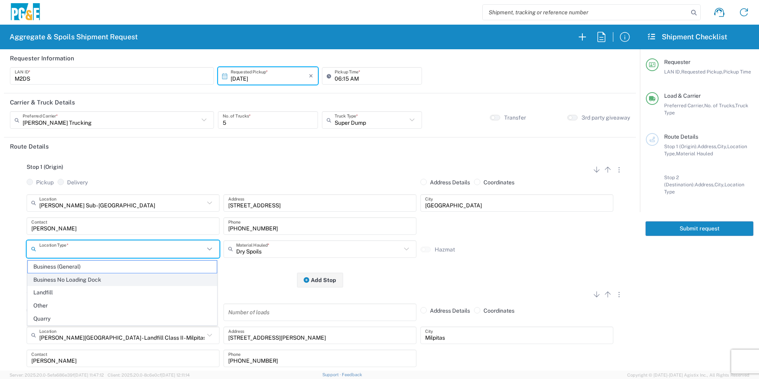
click at [65, 275] on span "Business No Loading Dock" at bounding box center [122, 280] width 189 height 12
type input "Business No Loading Dock"
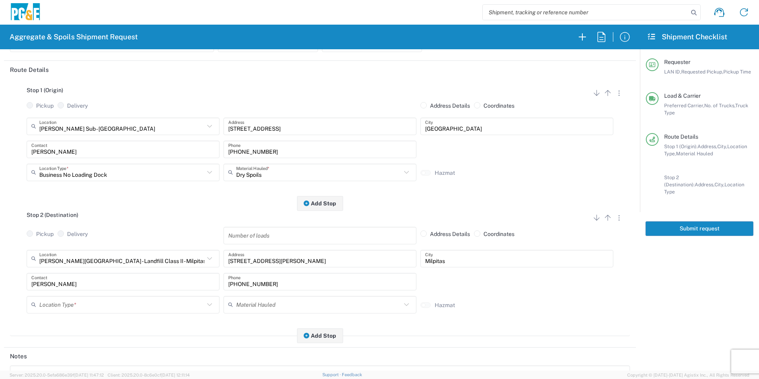
scroll to position [79, 0]
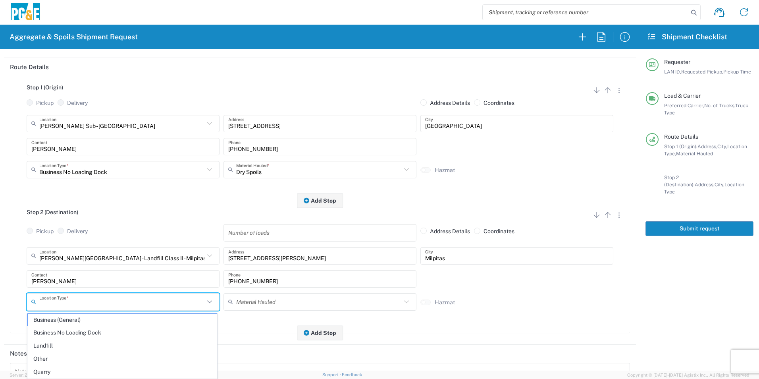
click at [68, 305] on input "text" at bounding box center [121, 302] width 165 height 14
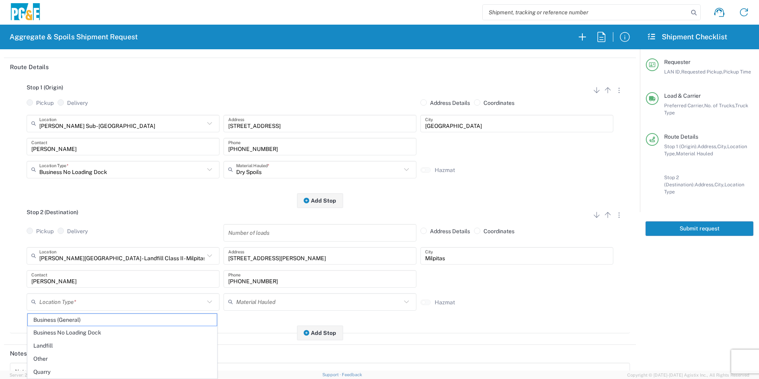
drag, startPoint x: 54, startPoint y: 345, endPoint x: 74, endPoint y: 327, distance: 27.3
click at [54, 345] on span "Landfill" at bounding box center [122, 346] width 189 height 12
type input "Landfill"
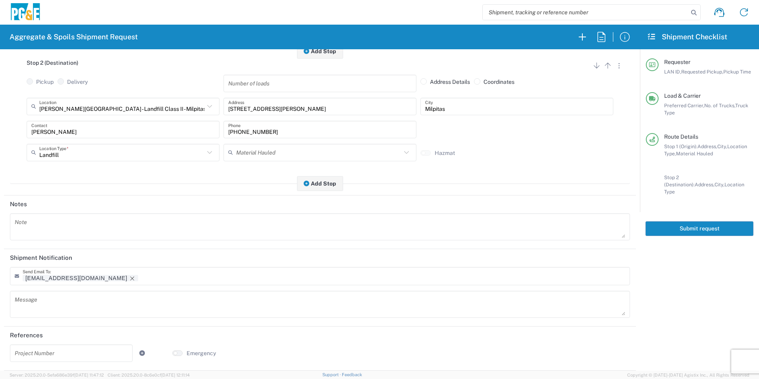
scroll to position [230, 0]
click at [129, 278] on icon "Remove tag" at bounding box center [132, 278] width 6 height 6
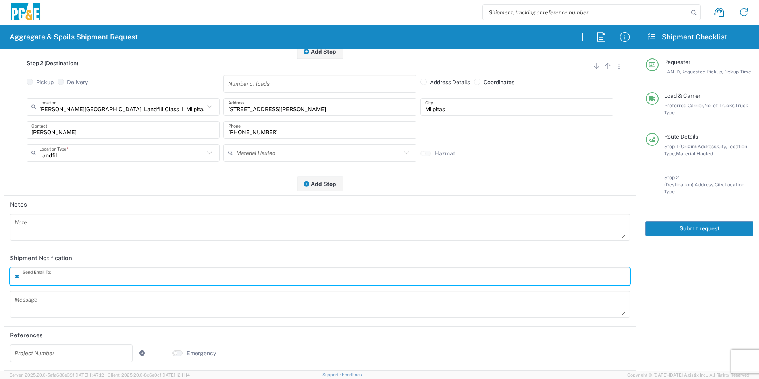
scroll to position [229, 0]
click at [683, 221] on button "Submit request" at bounding box center [700, 228] width 108 height 15
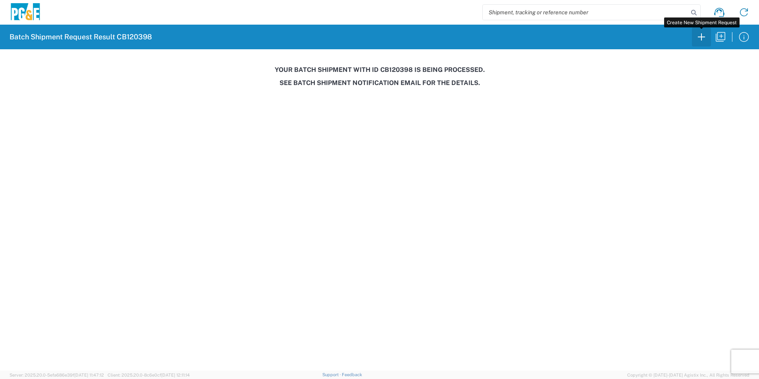
click at [705, 39] on icon "button" at bounding box center [702, 37] width 13 height 13
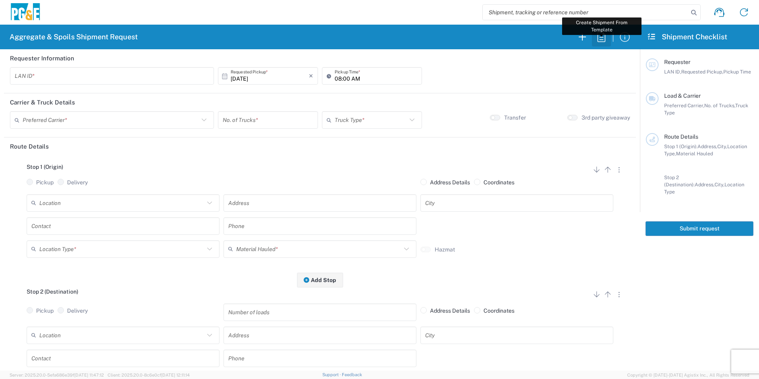
click at [605, 37] on icon "button" at bounding box center [601, 37] width 13 height 13
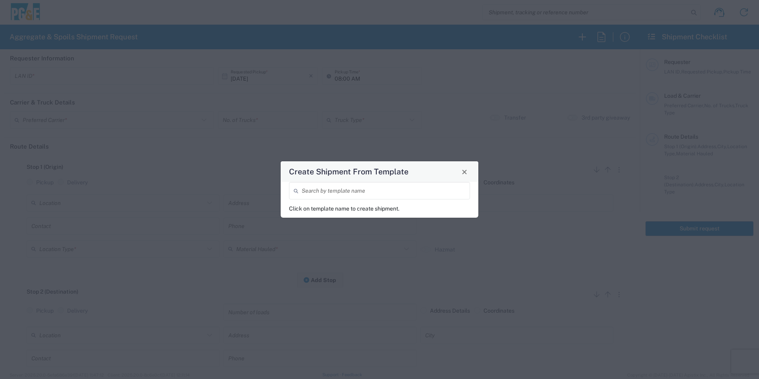
click at [385, 190] on input "search" at bounding box center [384, 191] width 164 height 14
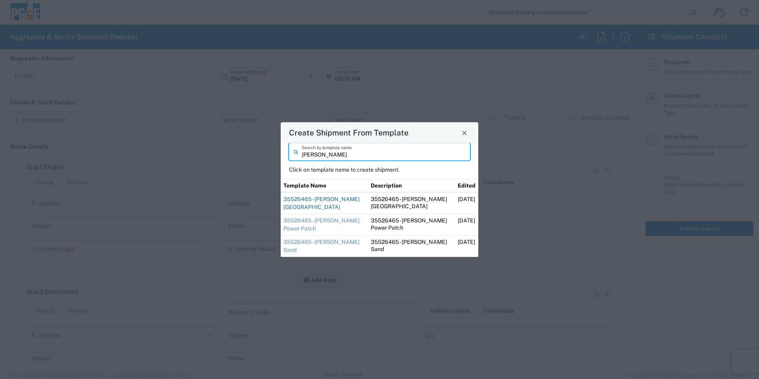
type input "[PERSON_NAME]"
click at [310, 199] on link "35526465 - [PERSON_NAME] [GEOGRAPHIC_DATA]" at bounding box center [322, 203] width 76 height 14
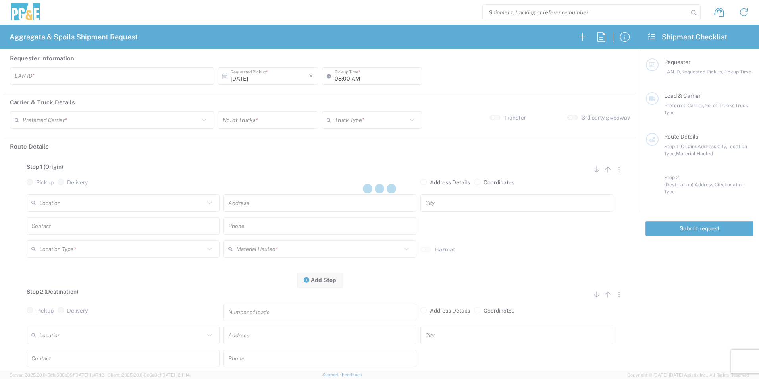
type input "STW8"
type input "06:30 AM"
type input "[PERSON_NAME] & Sons Trucking, Inc"
type input "Super Dump"
type textarea "Please deliver 3 Loads of [GEOGRAPHIC_DATA]"
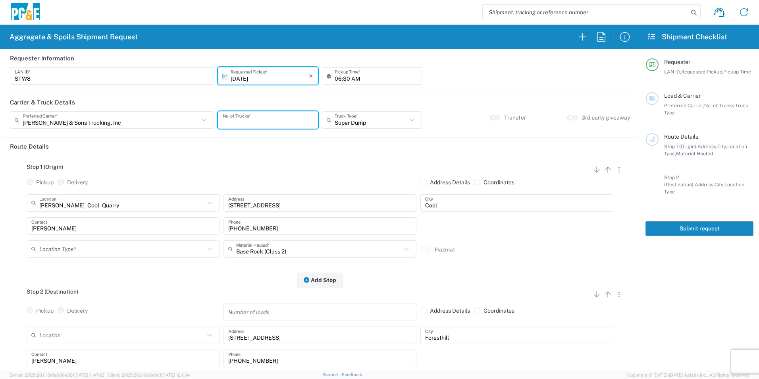
click at [277, 118] on input "number" at bounding box center [268, 120] width 91 height 14
type input "3"
click at [84, 246] on input "text" at bounding box center [121, 249] width 165 height 14
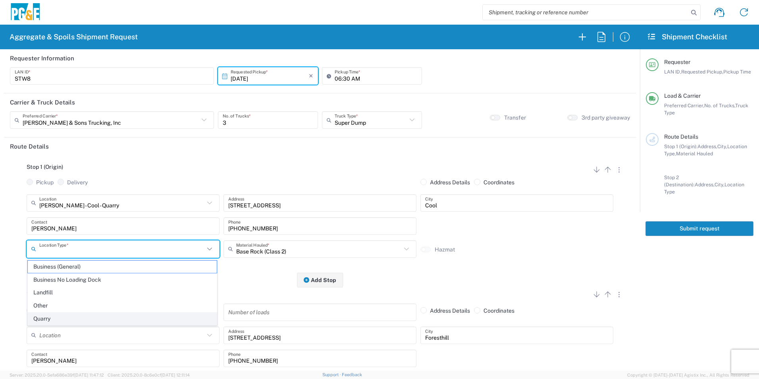
click at [54, 314] on span "Quarry" at bounding box center [122, 319] width 189 height 12
type input "Quarry"
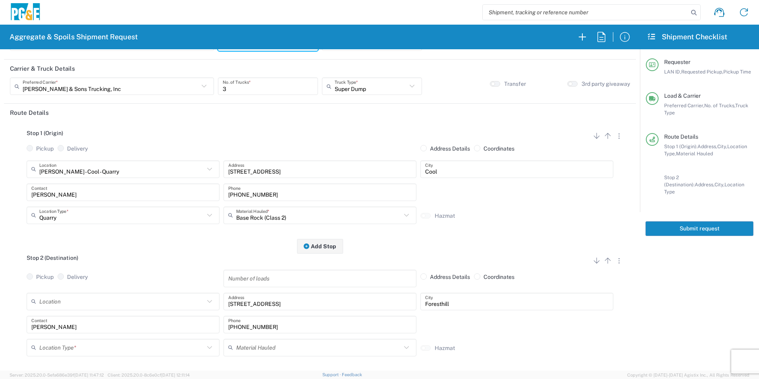
scroll to position [79, 0]
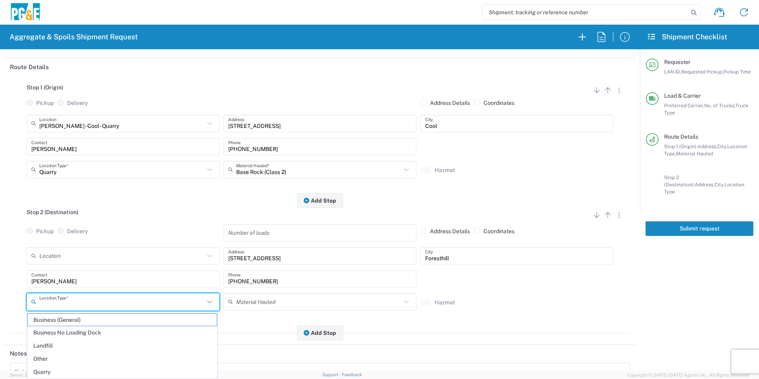
click at [63, 300] on input "text" at bounding box center [121, 302] width 165 height 14
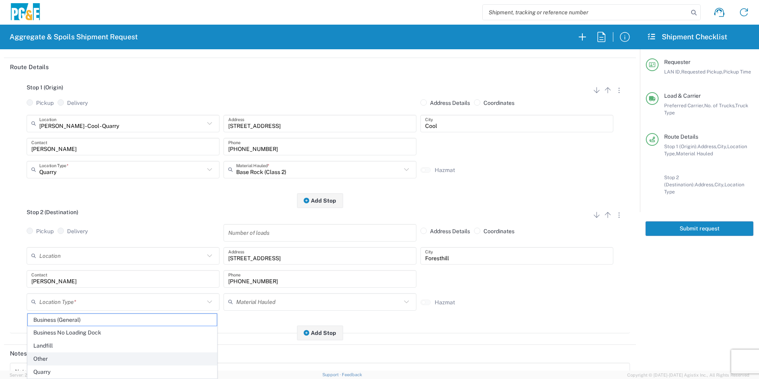
click at [53, 357] on span "Other" at bounding box center [122, 359] width 189 height 12
type input "Other"
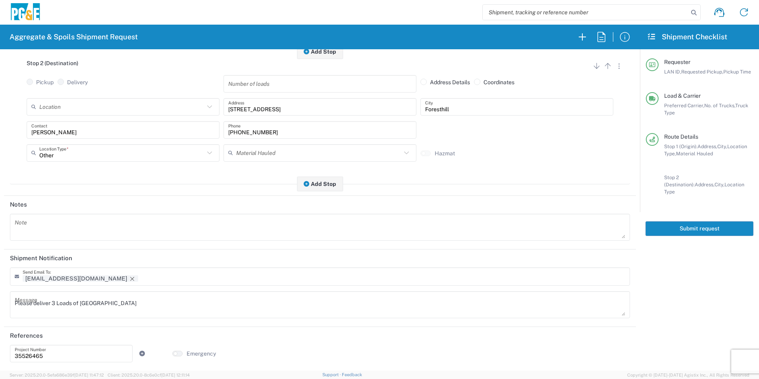
scroll to position [230, 0]
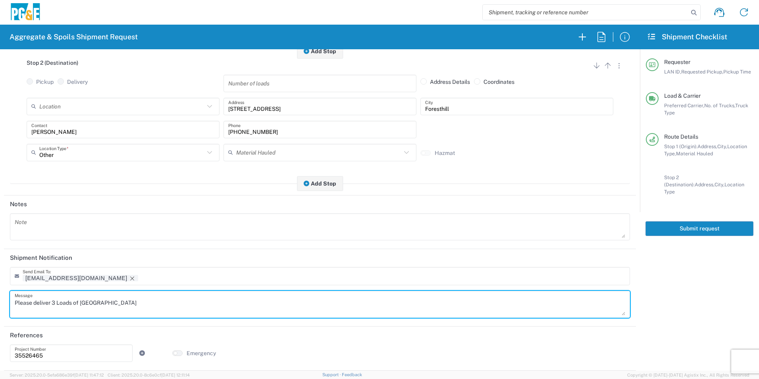
drag, startPoint x: 120, startPoint y: 302, endPoint x: -2, endPoint y: 302, distance: 121.2
click at [0, 302] on html "Aggregate & Spoils Shipment Request Requester Information STW8 LAN ID * [DATE] …" at bounding box center [379, 189] width 759 height 379
click at [130, 277] on icon "Remove tag" at bounding box center [132, 278] width 4 height 4
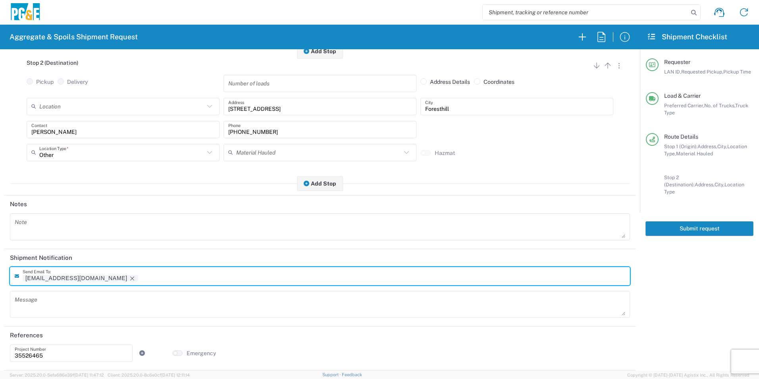
scroll to position [229, 0]
click at [697, 221] on button "Submit request" at bounding box center [700, 228] width 108 height 15
